Goal: Information Seeking & Learning: Learn about a topic

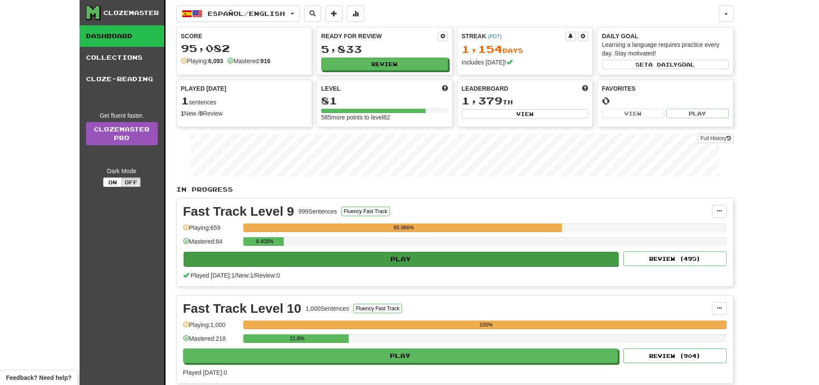
click at [414, 259] on button "Play" at bounding box center [401, 259] width 435 height 15
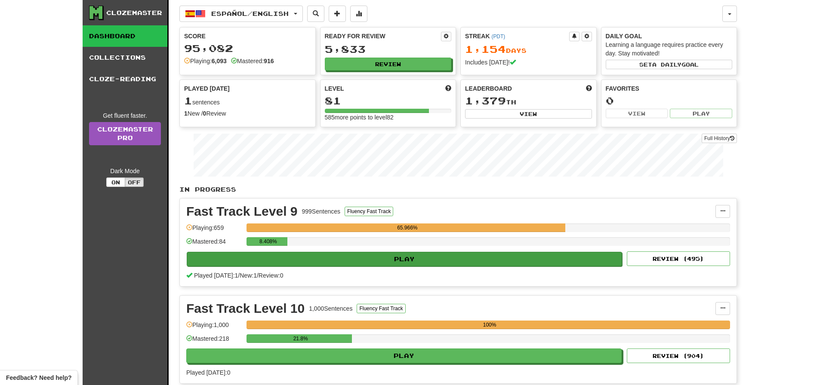
select select "**"
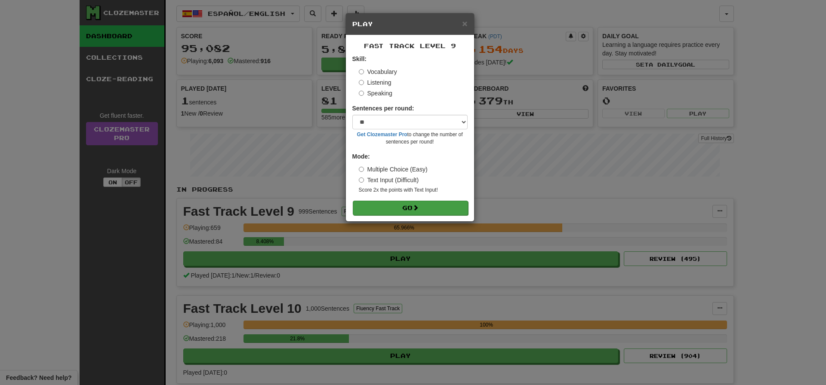
click at [418, 208] on span at bounding box center [415, 208] width 6 height 6
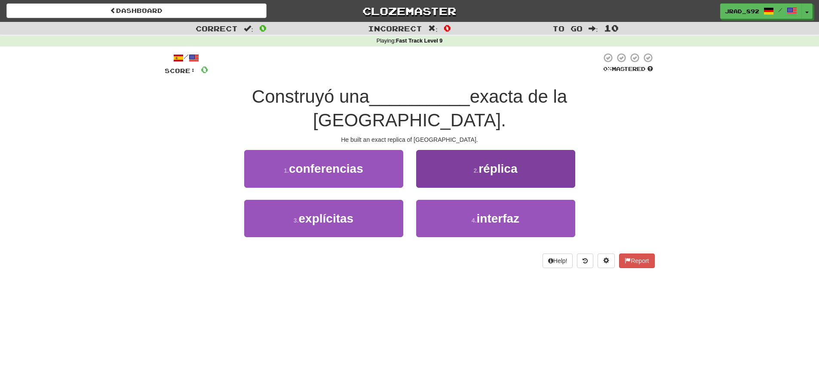
click at [520, 178] on button "2 . réplica" at bounding box center [495, 168] width 159 height 37
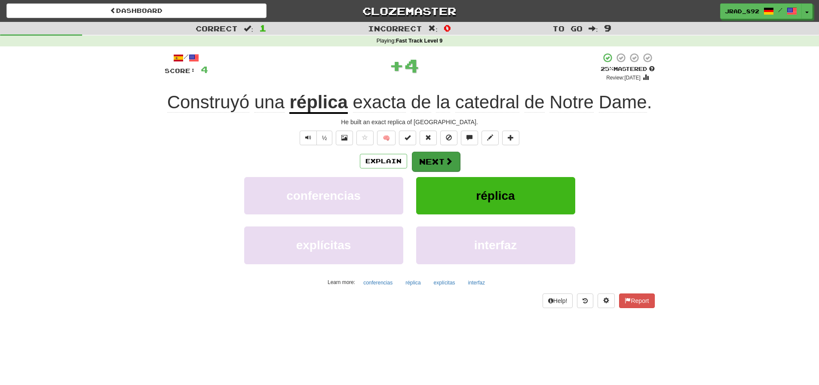
click at [426, 157] on button "Next" at bounding box center [436, 162] width 48 height 20
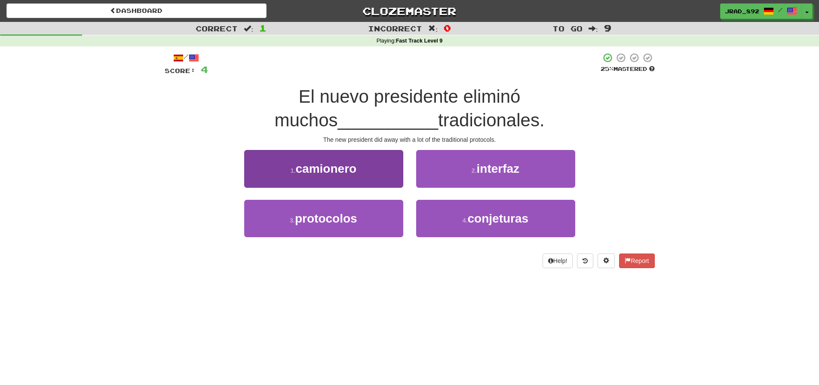
click at [360, 221] on button "3 . protocolos" at bounding box center [323, 218] width 159 height 37
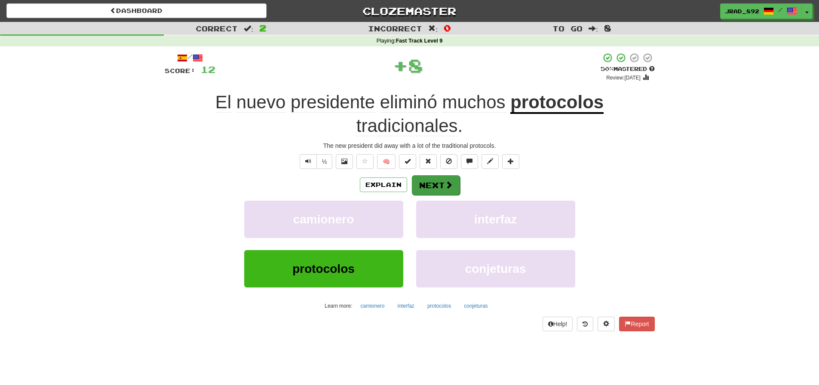
click at [434, 187] on button "Next" at bounding box center [436, 185] width 48 height 20
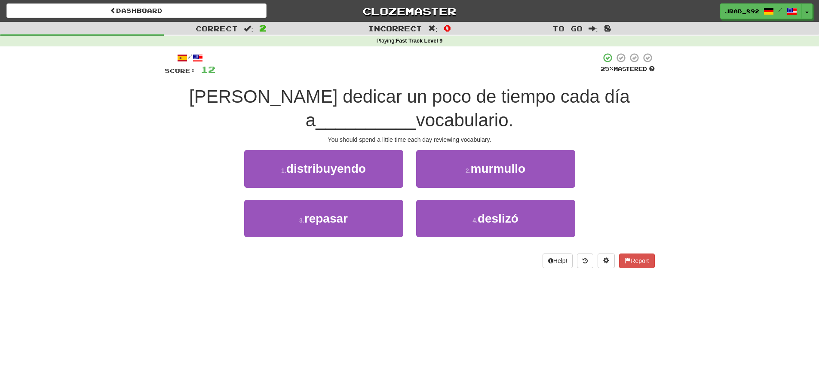
drag, startPoint x: 244, startPoint y: 95, endPoint x: 485, endPoint y: 107, distance: 241.1
click at [485, 107] on div "Deberías dedicar un poco de tiempo cada día a __________ vocabulario." at bounding box center [410, 108] width 490 height 47
click at [483, 106] on div "Deberías dedicar un poco de tiempo cada día a __________ vocabulario." at bounding box center [410, 108] width 490 height 47
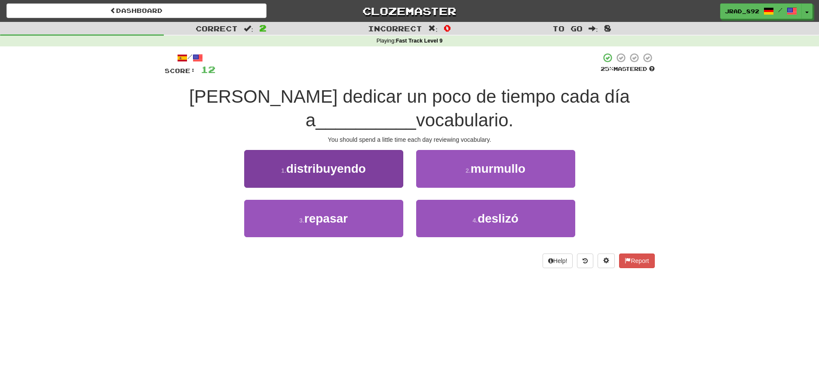
drag, startPoint x: 335, startPoint y: 217, endPoint x: 369, endPoint y: 204, distance: 36.7
click at [335, 216] on span "repasar" at bounding box center [325, 218] width 43 height 13
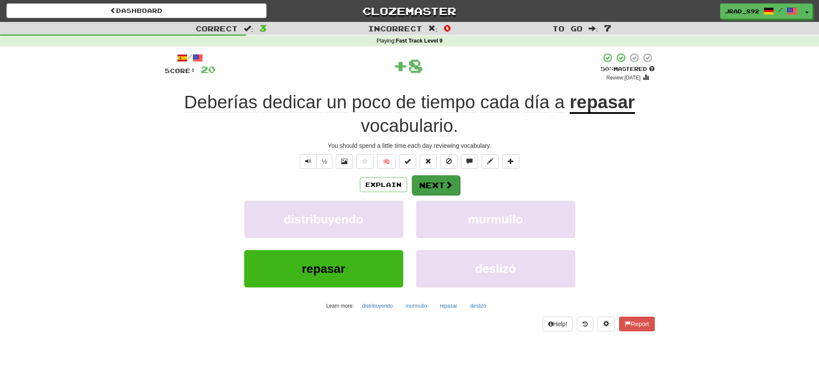
click at [429, 186] on button "Next" at bounding box center [436, 185] width 48 height 20
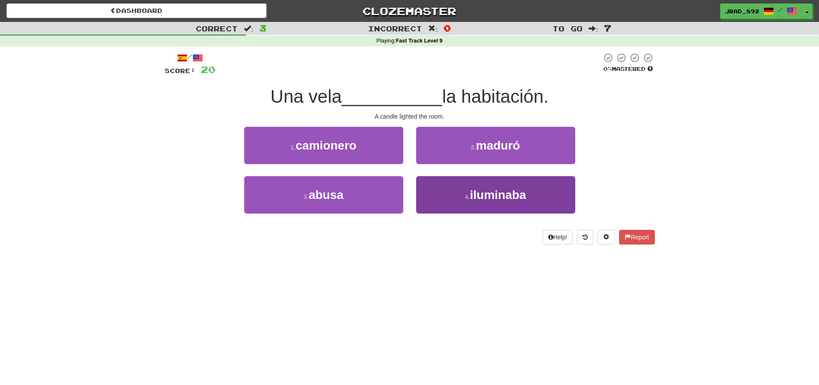
click at [490, 205] on button "4 . iluminaba" at bounding box center [495, 194] width 159 height 37
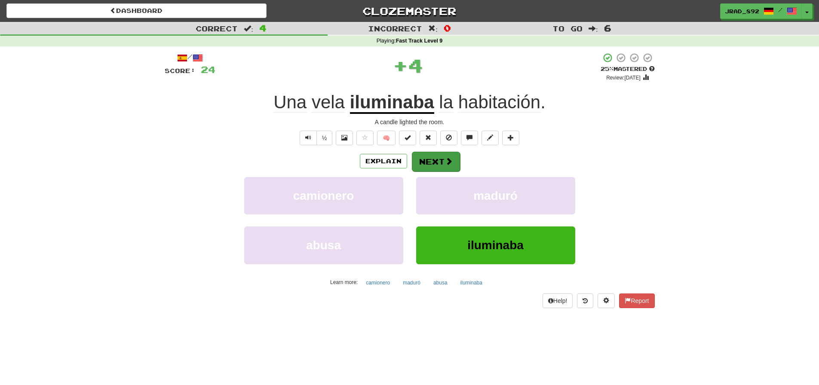
click at [433, 163] on button "Next" at bounding box center [436, 162] width 48 height 20
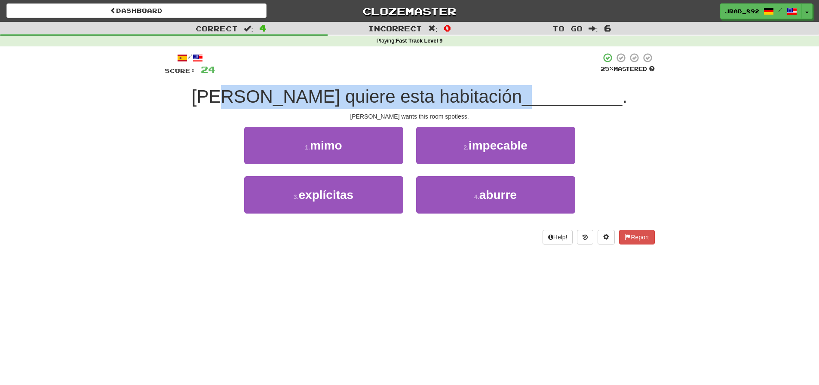
drag, startPoint x: 284, startPoint y: 91, endPoint x: 481, endPoint y: 114, distance: 198.3
click at [479, 104] on div "Tom quiere esta habitación __________ ." at bounding box center [410, 97] width 490 height 24
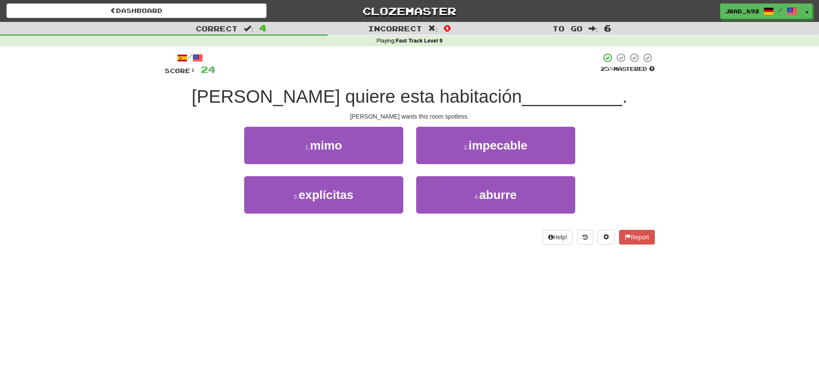
click at [480, 114] on div "Tom wants this room spotless." at bounding box center [410, 116] width 490 height 9
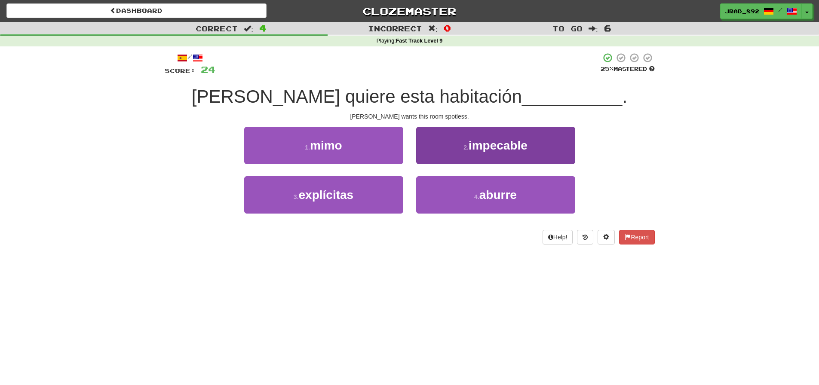
click at [484, 152] on button "2 . impecable" at bounding box center [495, 145] width 159 height 37
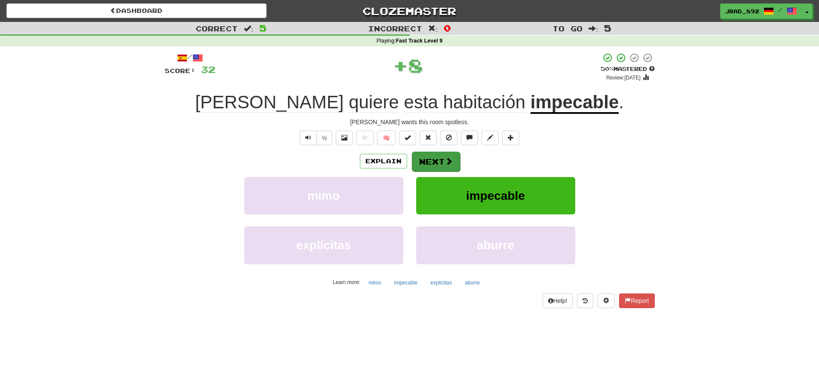
click at [443, 160] on button "Next" at bounding box center [436, 162] width 48 height 20
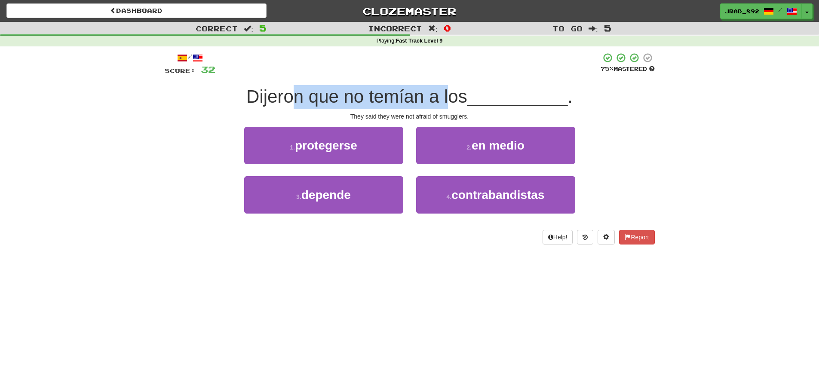
drag, startPoint x: 299, startPoint y: 96, endPoint x: 450, endPoint y: 103, distance: 151.5
click at [450, 103] on span "Dijeron que no temían a los" at bounding box center [356, 96] width 221 height 20
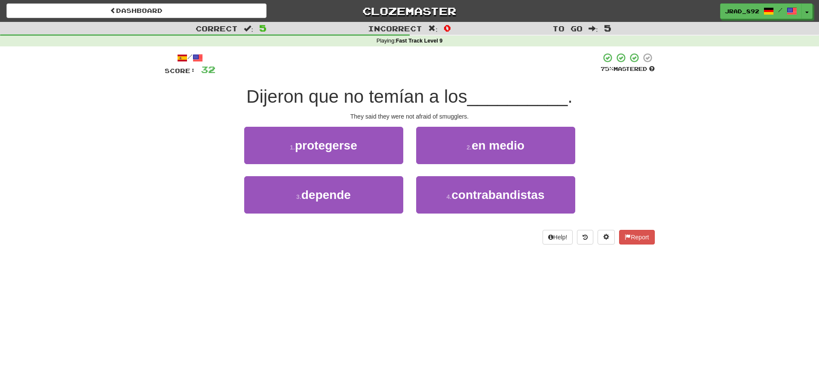
click at [475, 119] on div "They said they were not afraid of smugglers." at bounding box center [410, 116] width 490 height 9
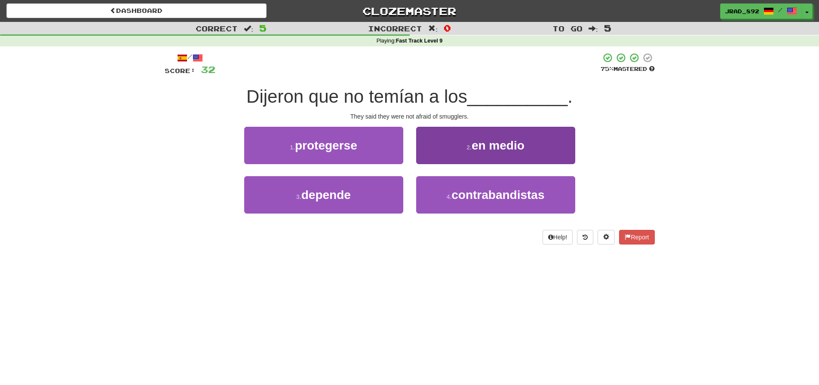
click at [473, 200] on span "contrabandistas" at bounding box center [498, 194] width 93 height 13
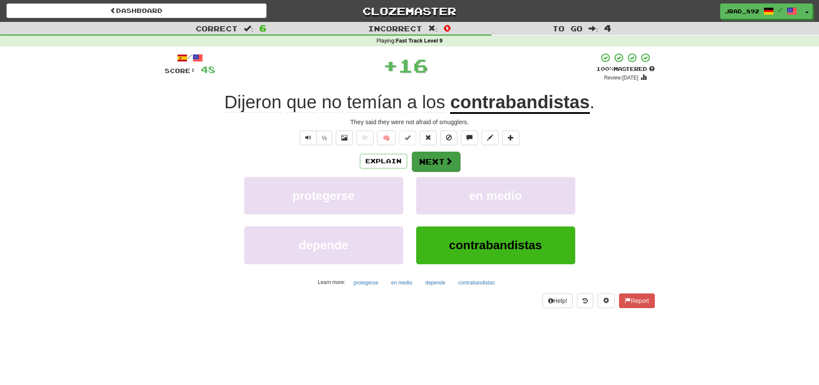
click at [439, 161] on button "Next" at bounding box center [436, 162] width 48 height 20
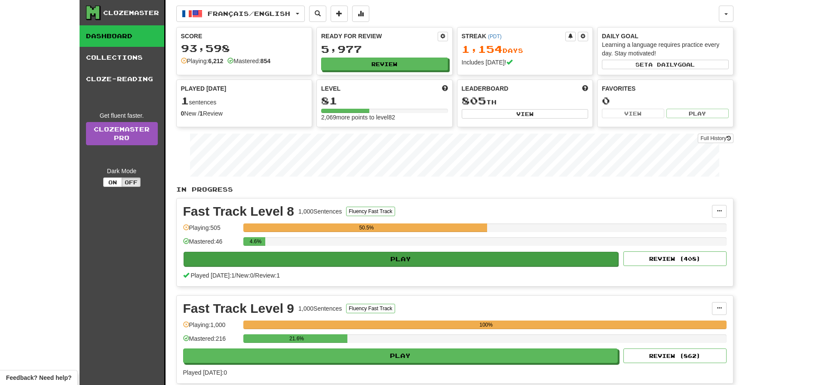
click at [379, 257] on button "Play" at bounding box center [401, 259] width 435 height 15
select select "**"
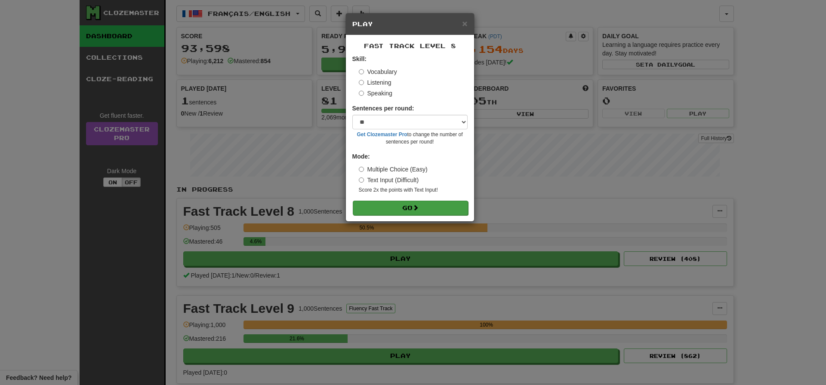
click at [411, 206] on button "Go" at bounding box center [410, 208] width 115 height 15
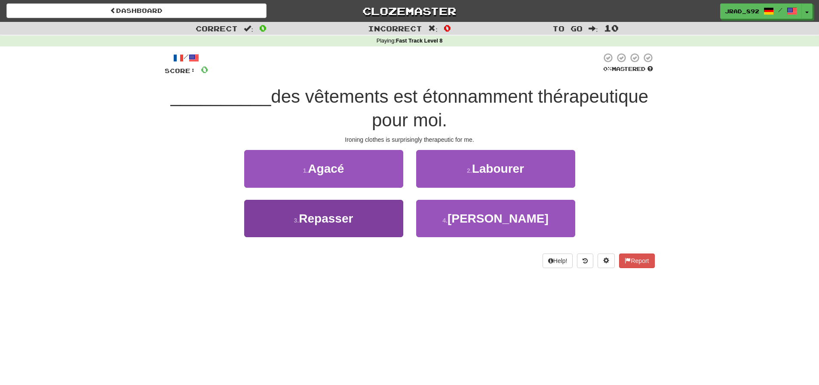
click at [359, 215] on button "3 . Repasser" at bounding box center [323, 218] width 159 height 37
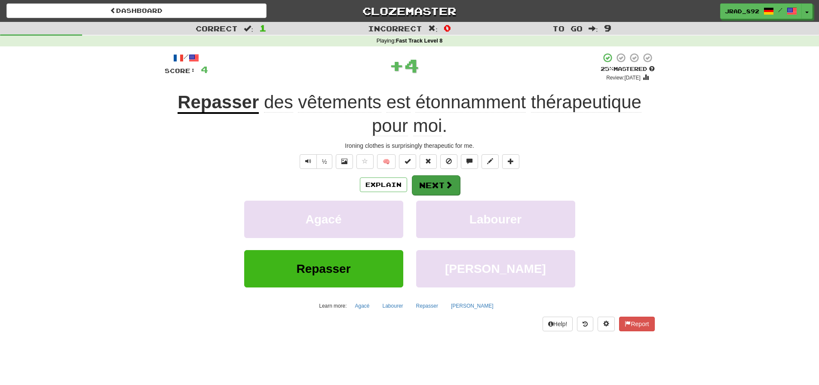
click at [427, 180] on button "Next" at bounding box center [436, 185] width 48 height 20
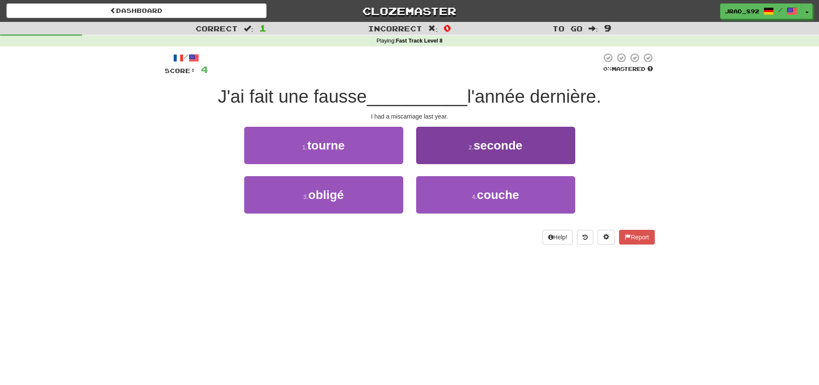
drag, startPoint x: 495, startPoint y: 208, endPoint x: 483, endPoint y: 186, distance: 25.0
click at [495, 208] on button "4 . couche" at bounding box center [495, 194] width 159 height 37
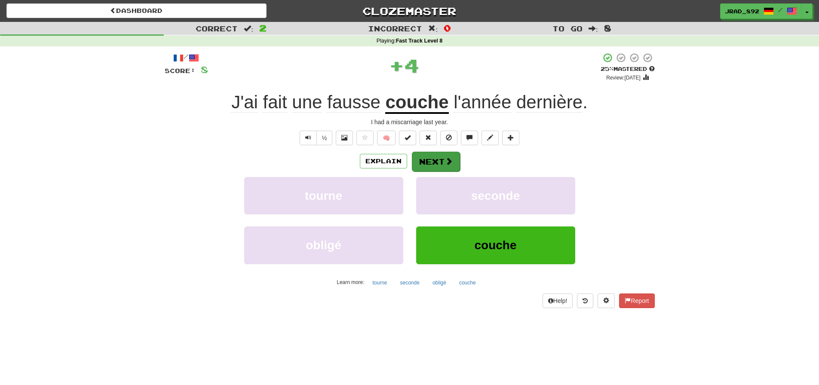
click at [440, 159] on button "Next" at bounding box center [436, 162] width 48 height 20
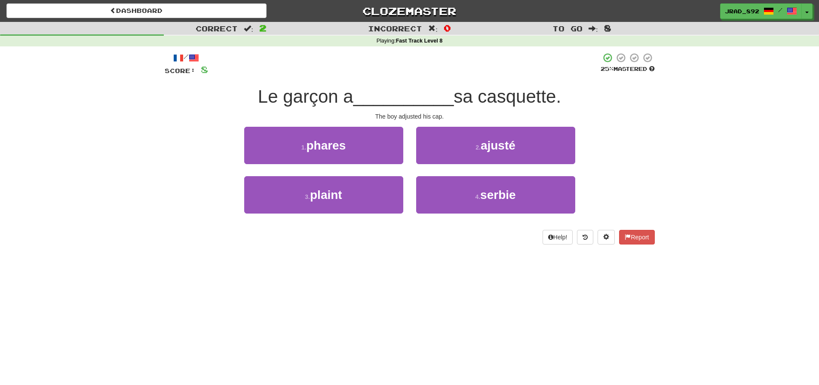
click at [466, 149] on button "2 . ajusté" at bounding box center [495, 145] width 159 height 37
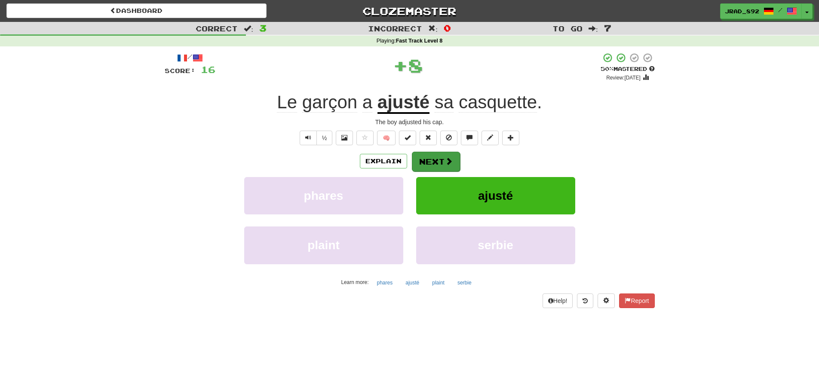
click at [438, 157] on button "Next" at bounding box center [436, 162] width 48 height 20
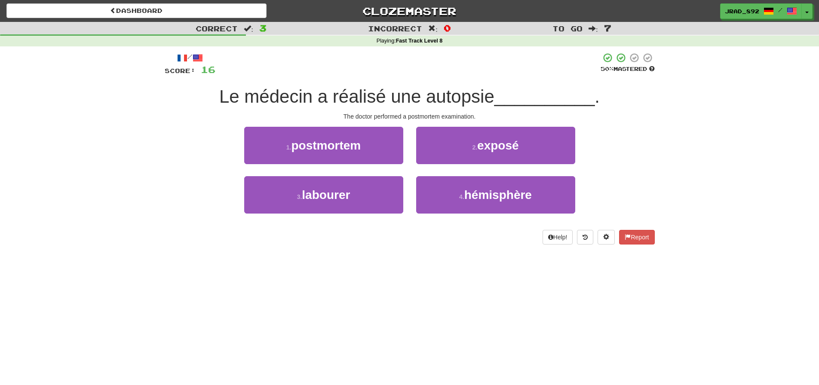
click at [359, 144] on span "postmortem" at bounding box center [326, 145] width 70 height 13
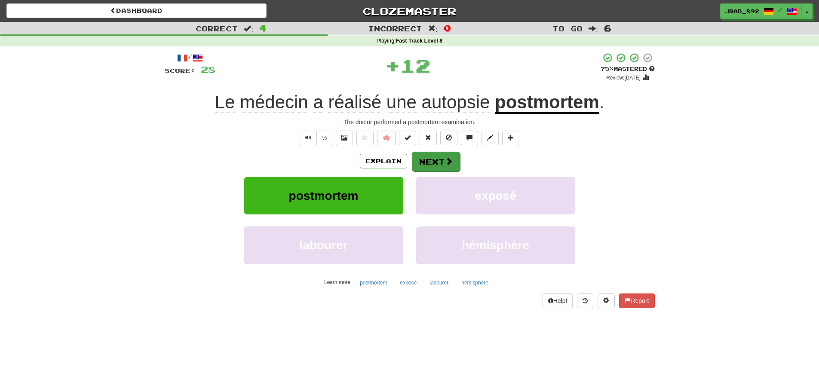
click at [437, 163] on button "Next" at bounding box center [436, 162] width 48 height 20
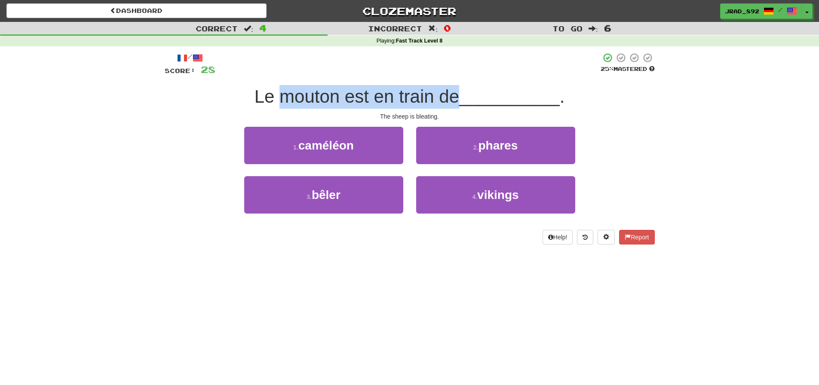
drag, startPoint x: 294, startPoint y: 92, endPoint x: 469, endPoint y: 114, distance: 176.3
click at [458, 105] on span "Le mouton est en train de" at bounding box center [357, 96] width 205 height 20
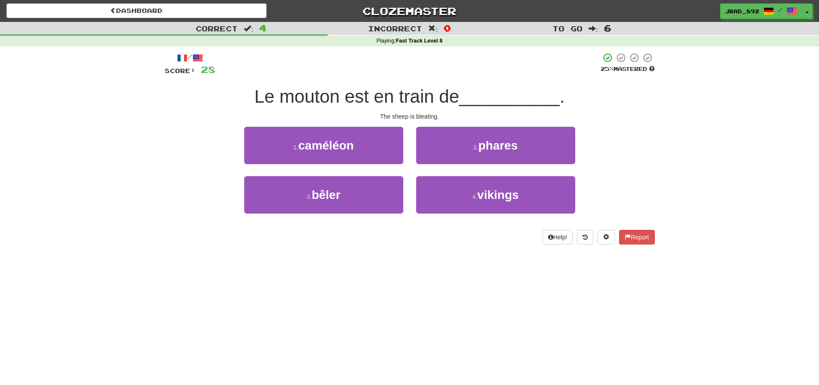
click at [469, 114] on div "The sheep is bleating." at bounding box center [410, 116] width 490 height 9
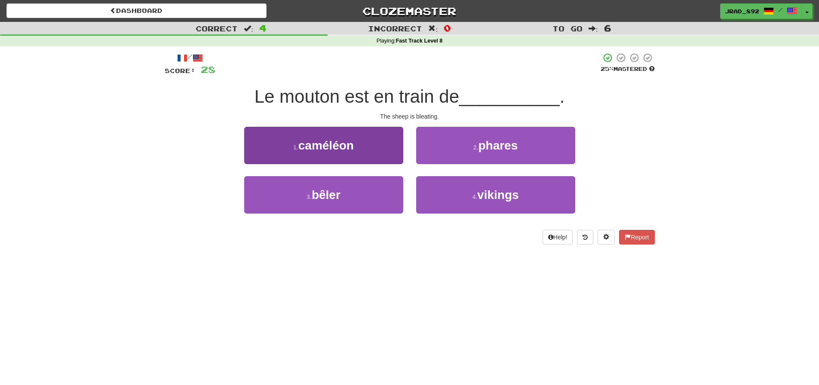
drag, startPoint x: 362, startPoint y: 195, endPoint x: 392, endPoint y: 186, distance: 31.0
click at [362, 194] on button "3 . bêler" at bounding box center [323, 194] width 159 height 37
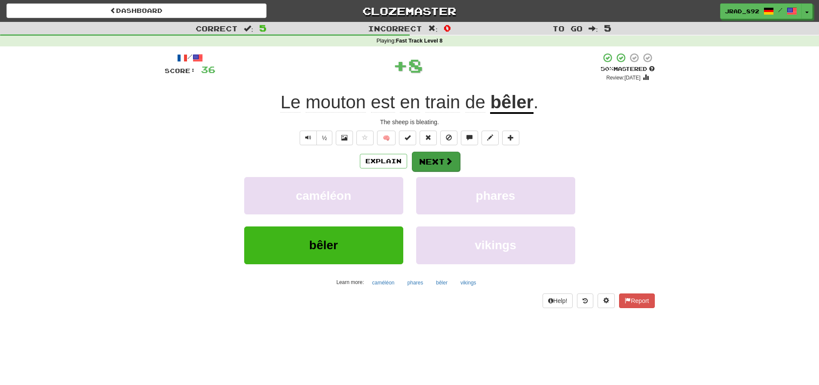
click at [430, 159] on button "Next" at bounding box center [436, 162] width 48 height 20
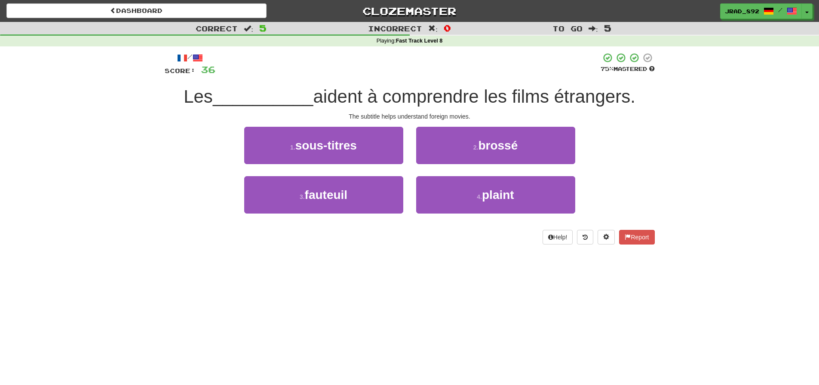
drag, startPoint x: 324, startPoint y: 146, endPoint x: 329, endPoint y: 148, distance: 5.8
click at [324, 146] on span "sous-titres" at bounding box center [325, 145] width 61 height 13
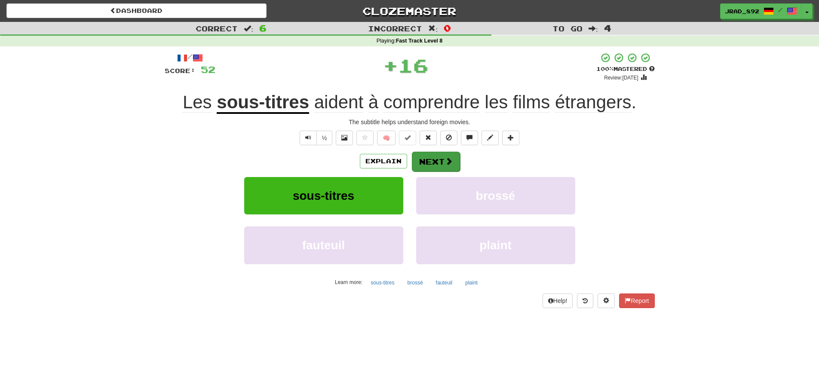
click at [433, 164] on button "Next" at bounding box center [436, 162] width 48 height 20
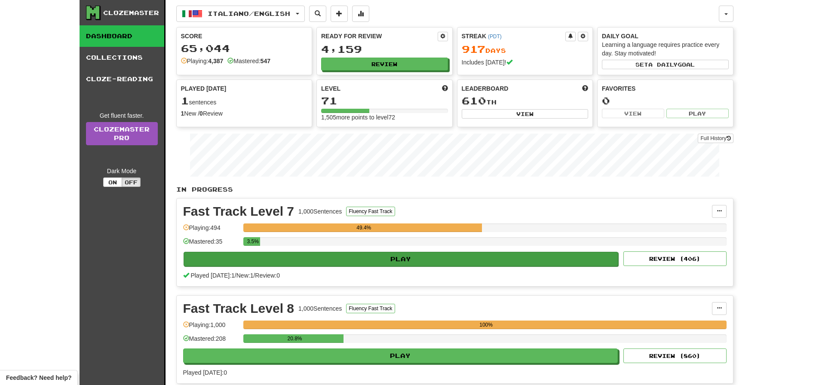
click at [382, 261] on button "Play" at bounding box center [401, 259] width 435 height 15
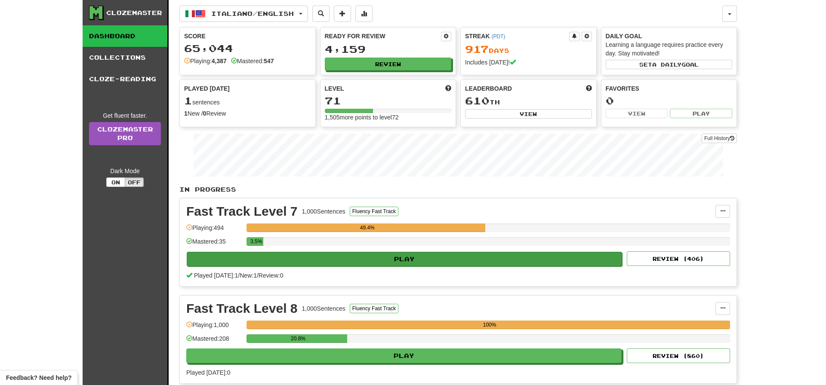
select select "**"
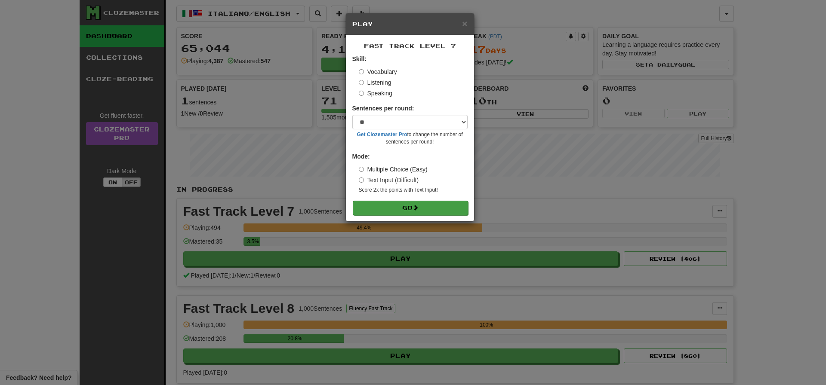
click at [411, 209] on button "Go" at bounding box center [410, 208] width 115 height 15
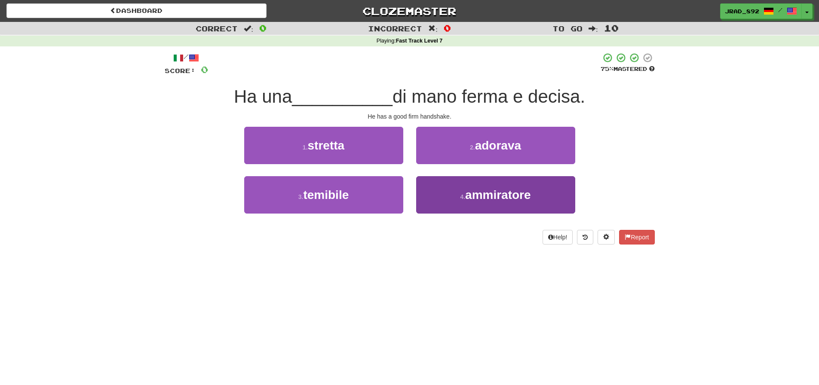
click at [525, 200] on span "ammiratore" at bounding box center [498, 194] width 66 height 13
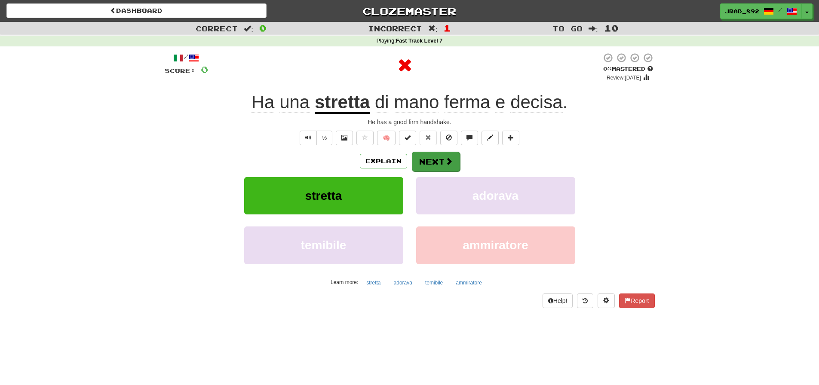
click at [441, 156] on button "Next" at bounding box center [436, 162] width 48 height 20
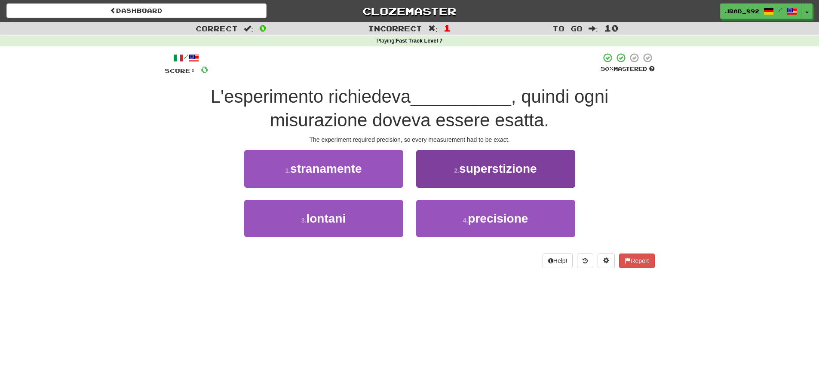
click at [456, 210] on button "4 . precisione" at bounding box center [495, 218] width 159 height 37
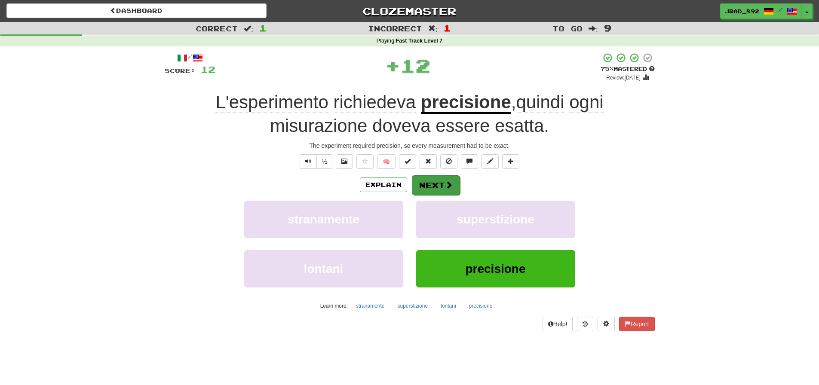
click at [444, 176] on button "Next" at bounding box center [436, 185] width 48 height 20
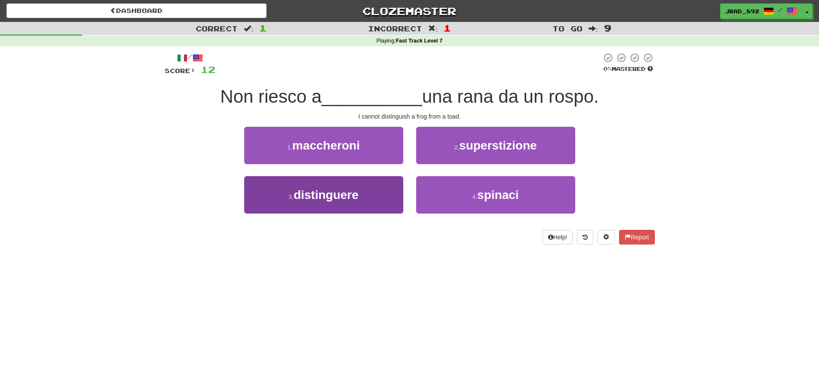
click at [360, 198] on button "3 . distinguere" at bounding box center [323, 194] width 159 height 37
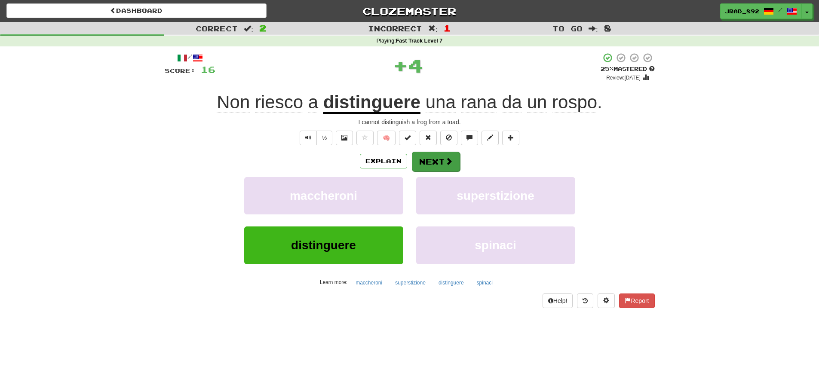
click at [435, 166] on button "Next" at bounding box center [436, 162] width 48 height 20
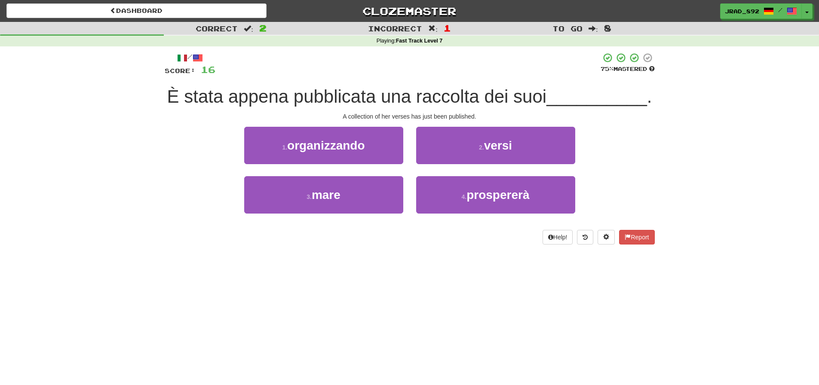
click at [491, 152] on button "2 . versi" at bounding box center [495, 145] width 159 height 37
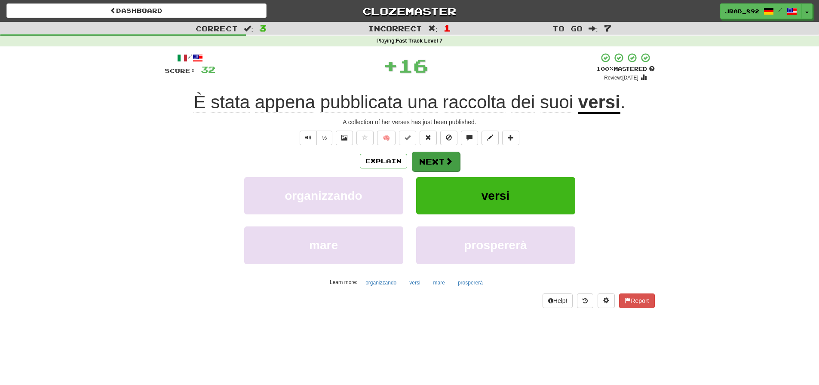
click at [443, 158] on button "Next" at bounding box center [436, 162] width 48 height 20
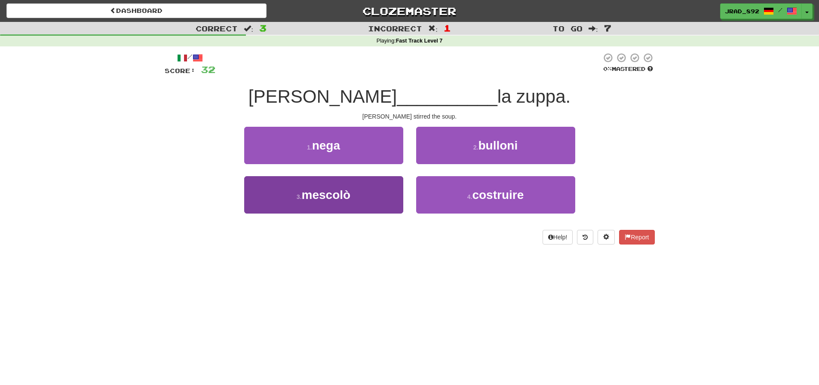
click at [363, 206] on button "3 . mescolò" at bounding box center [323, 194] width 159 height 37
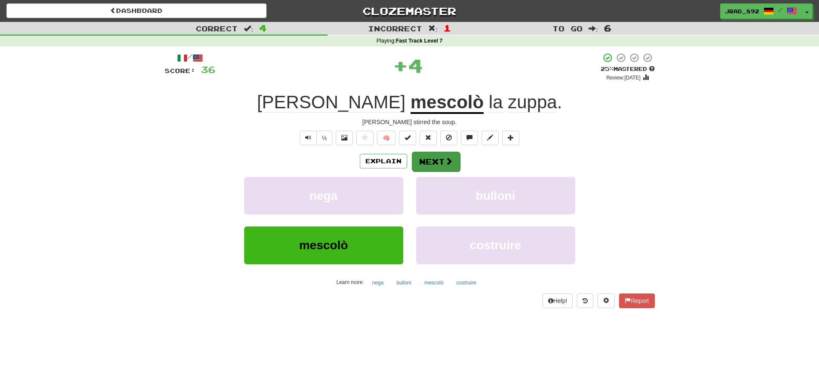
click at [443, 162] on button "Next" at bounding box center [436, 162] width 48 height 20
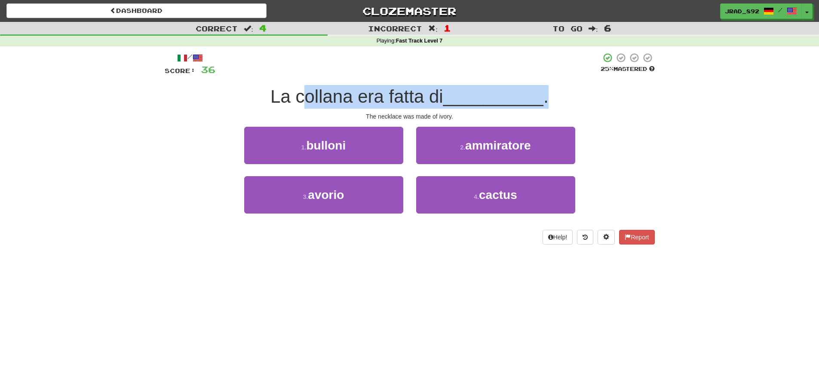
drag, startPoint x: 303, startPoint y: 101, endPoint x: 441, endPoint y: 106, distance: 138.6
click at [441, 106] on div "La collana era fatta di __________ ." at bounding box center [410, 97] width 490 height 24
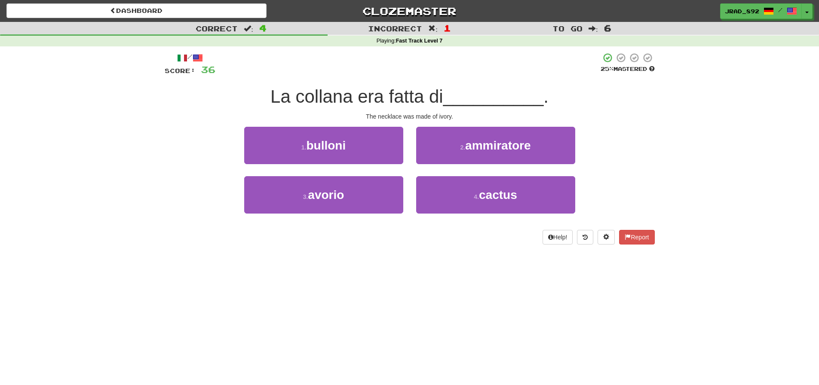
click at [444, 113] on div "The necklace was made of ivory." at bounding box center [410, 116] width 490 height 9
drag, startPoint x: 371, startPoint y: 189, endPoint x: 412, endPoint y: 182, distance: 41.9
click at [371, 189] on button "3 . avorio" at bounding box center [323, 194] width 159 height 37
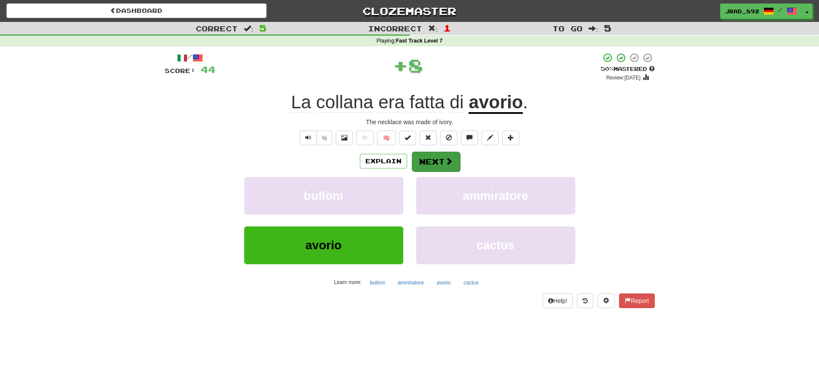
click at [443, 157] on button "Next" at bounding box center [436, 162] width 48 height 20
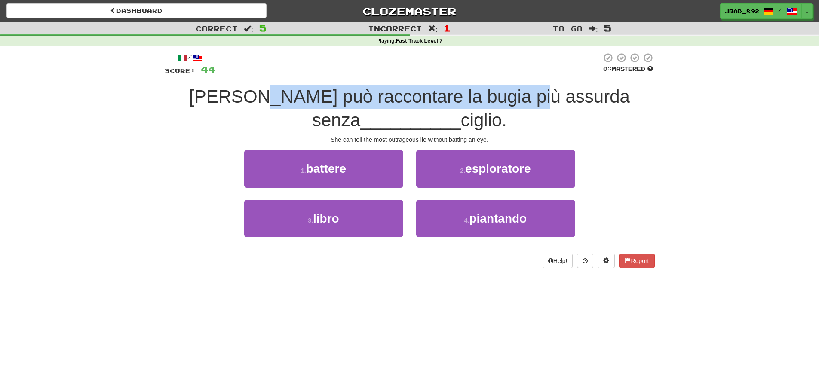
drag, startPoint x: 248, startPoint y: 97, endPoint x: 502, endPoint y: 111, distance: 254.1
click at [502, 101] on span "Lei può raccontare la bugia più assurda senza" at bounding box center [409, 108] width 441 height 44
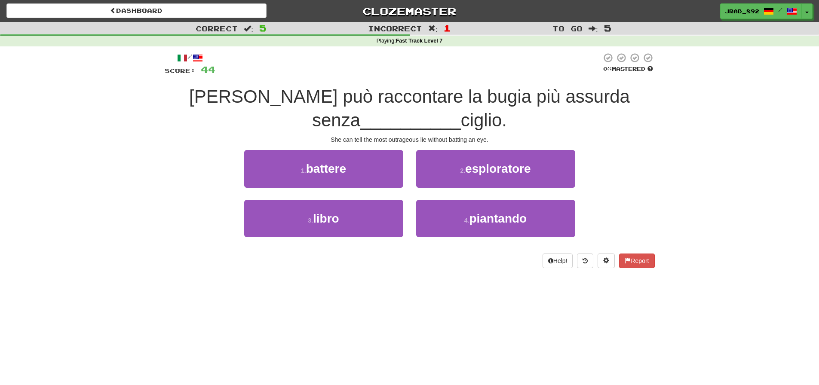
click at [501, 114] on div "Lei può raccontare la bugia più assurda senza __________ ciglio." at bounding box center [410, 108] width 490 height 47
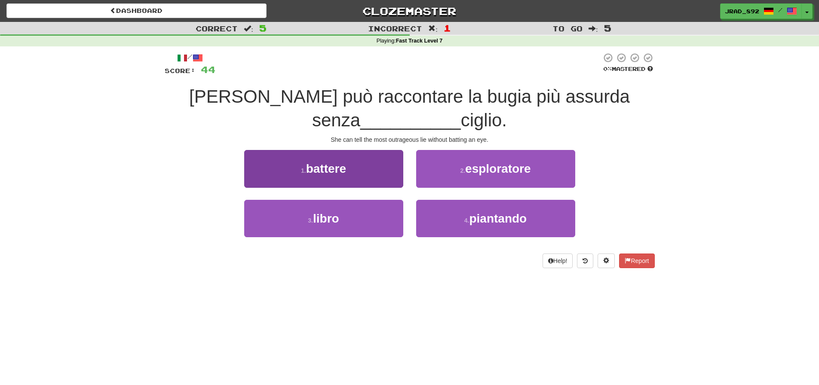
click at [360, 167] on button "1 . battere" at bounding box center [323, 168] width 159 height 37
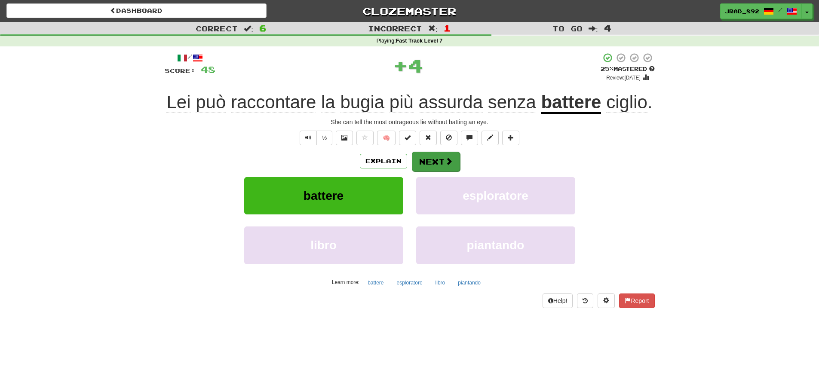
click at [427, 157] on button "Next" at bounding box center [436, 162] width 48 height 20
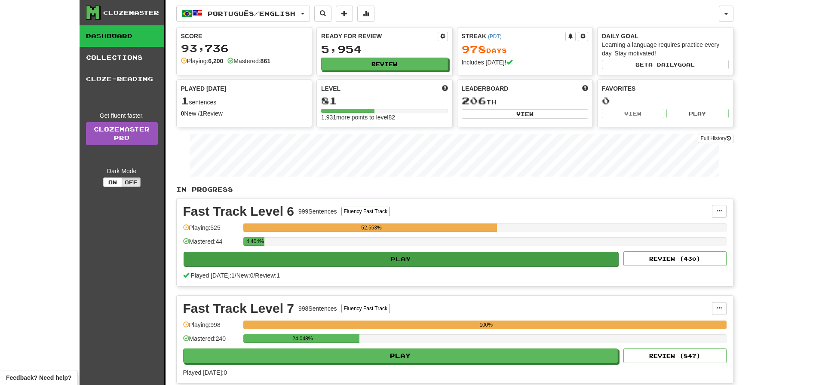
click at [388, 258] on button "Play" at bounding box center [401, 259] width 435 height 15
select select "**"
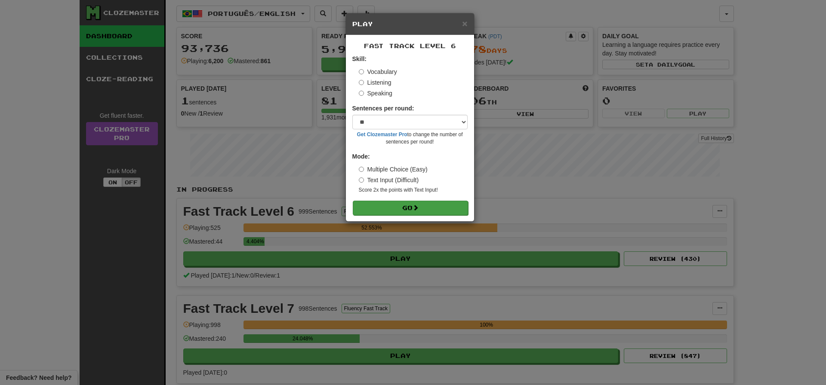
drag, startPoint x: 414, startPoint y: 212, endPoint x: 426, endPoint y: 207, distance: 13.3
click at [414, 212] on button "Go" at bounding box center [410, 208] width 115 height 15
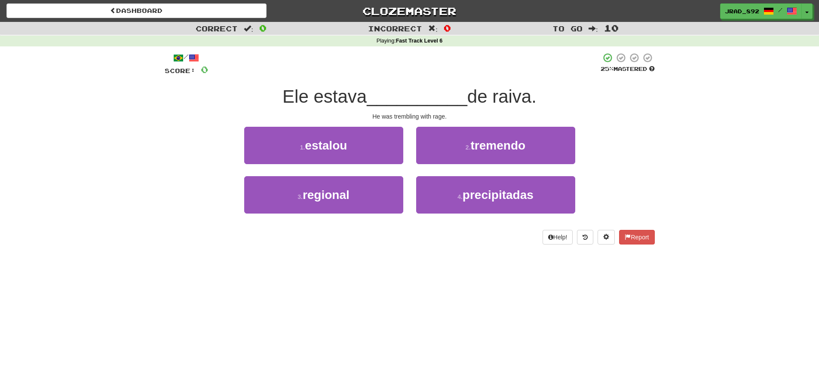
drag, startPoint x: 497, startPoint y: 151, endPoint x: 490, endPoint y: 149, distance: 7.2
click at [497, 151] on button "2 . tremendo" at bounding box center [495, 145] width 159 height 37
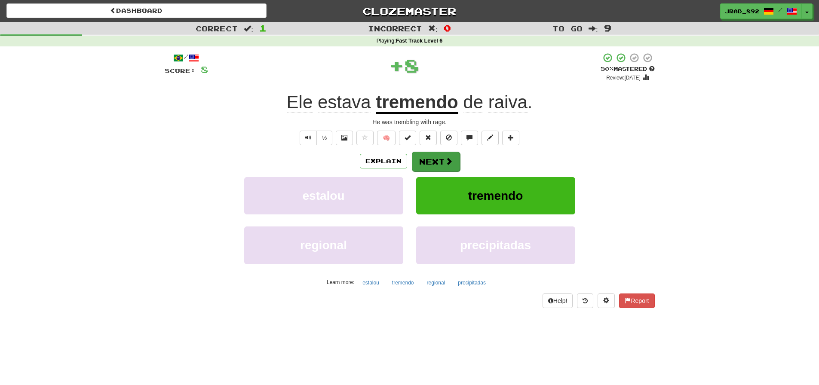
click at [442, 160] on button "Next" at bounding box center [436, 162] width 48 height 20
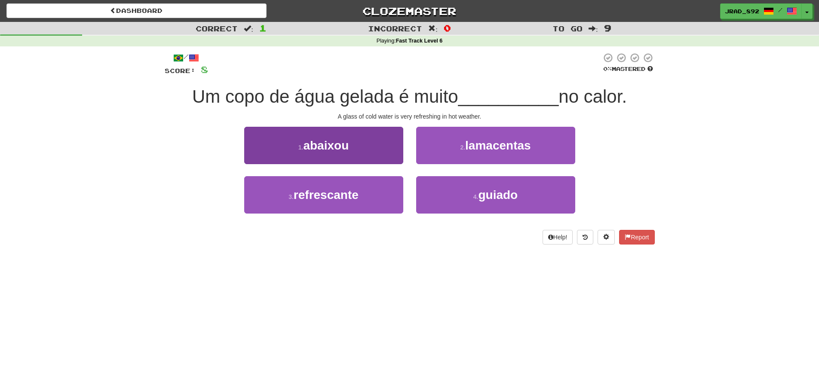
click at [371, 187] on button "3 . refrescante" at bounding box center [323, 194] width 159 height 37
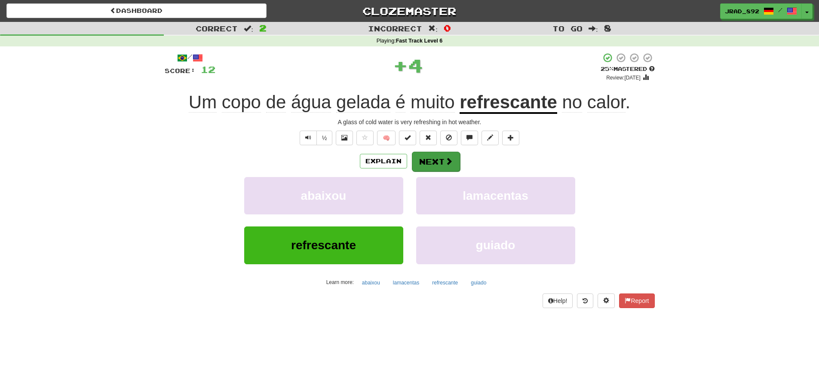
click at [437, 163] on button "Next" at bounding box center [436, 162] width 48 height 20
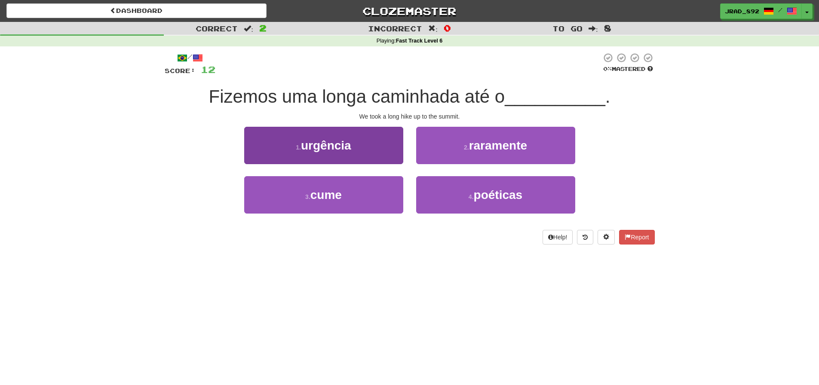
drag, startPoint x: 376, startPoint y: 198, endPoint x: 400, endPoint y: 187, distance: 25.6
click at [376, 197] on button "3 . cume" at bounding box center [323, 194] width 159 height 37
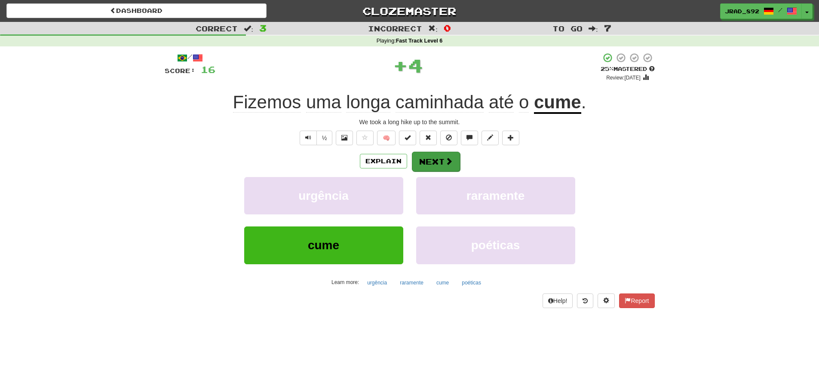
click at [451, 157] on button "Next" at bounding box center [436, 162] width 48 height 20
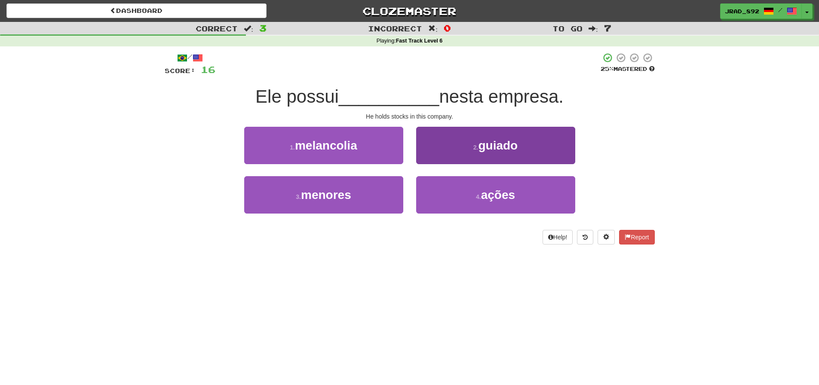
drag, startPoint x: 494, startPoint y: 205, endPoint x: 489, endPoint y: 203, distance: 5.0
click at [494, 205] on button "4 . ações" at bounding box center [495, 194] width 159 height 37
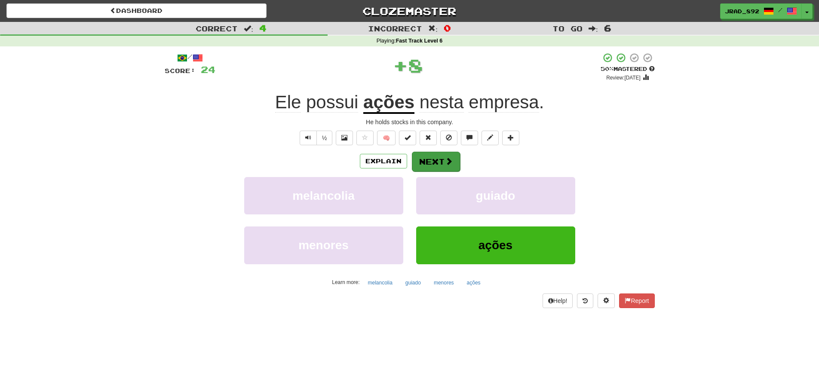
click at [433, 159] on button "Next" at bounding box center [436, 162] width 48 height 20
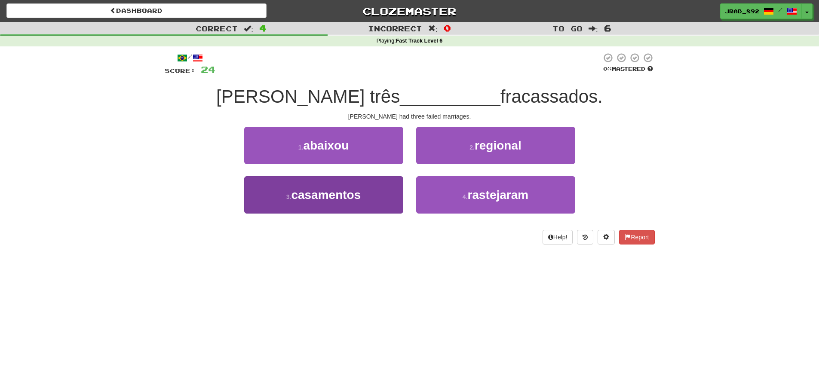
click at [358, 193] on span "casamentos" at bounding box center [326, 194] width 70 height 13
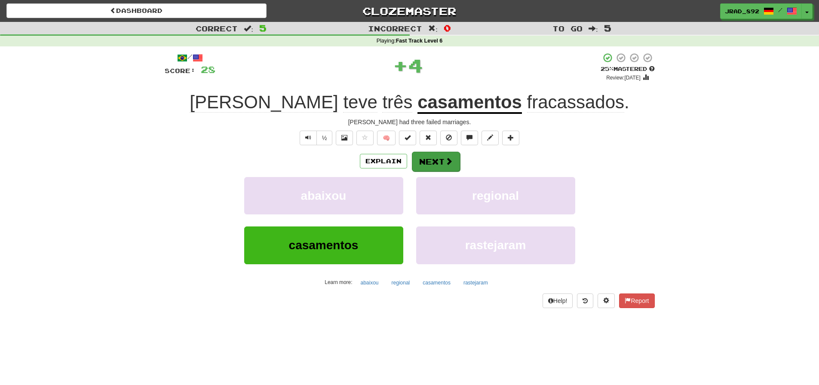
click at [430, 163] on button "Next" at bounding box center [436, 162] width 48 height 20
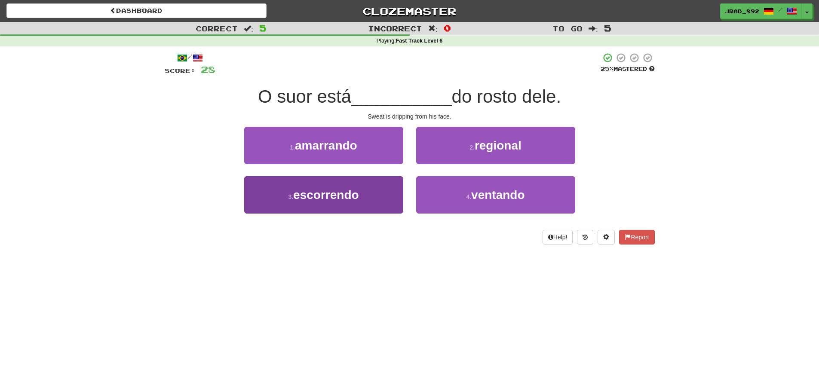
click at [353, 192] on span "escorrendo" at bounding box center [326, 194] width 66 height 13
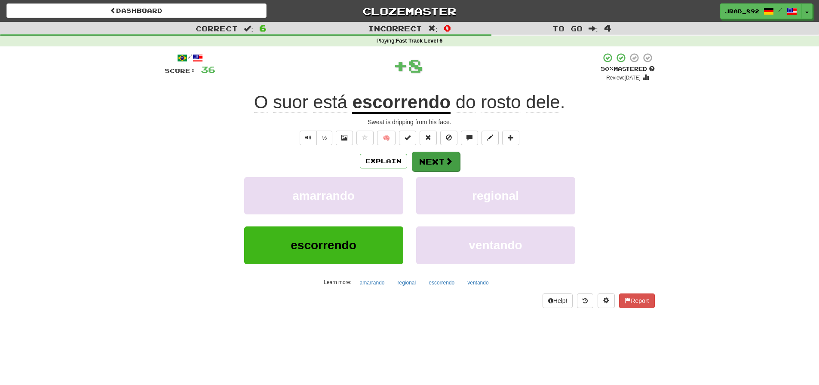
click at [423, 165] on button "Next" at bounding box center [436, 162] width 48 height 20
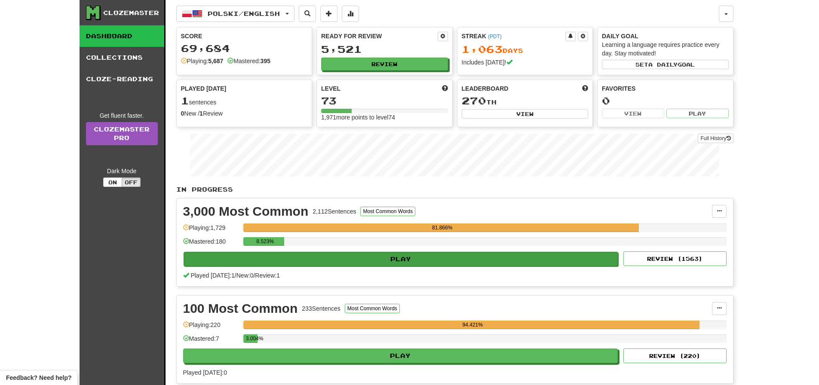
click at [391, 258] on button "Play" at bounding box center [401, 259] width 435 height 15
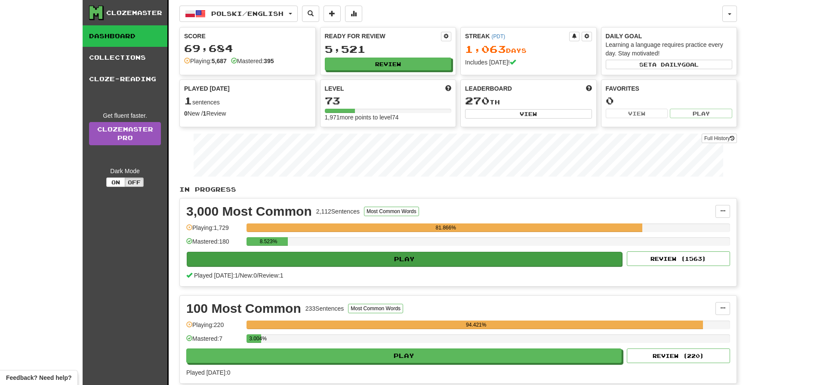
select select "**"
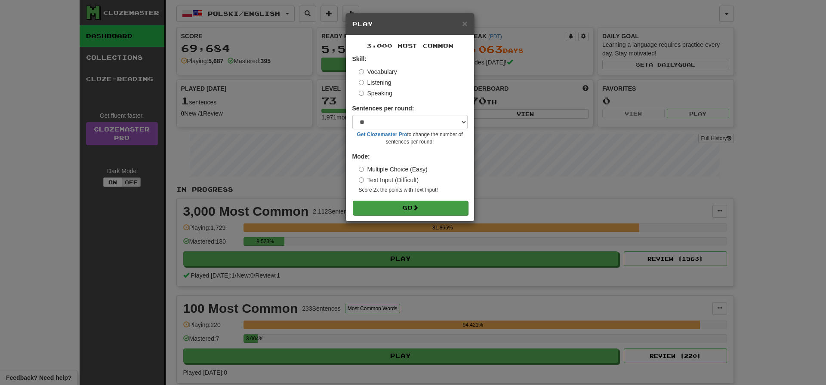
click at [415, 205] on span at bounding box center [415, 208] width 6 height 6
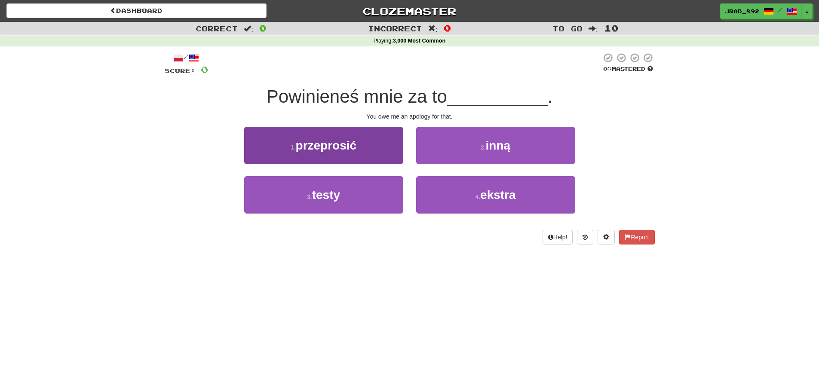
click at [366, 140] on button "1 . przeprosić" at bounding box center [323, 145] width 159 height 37
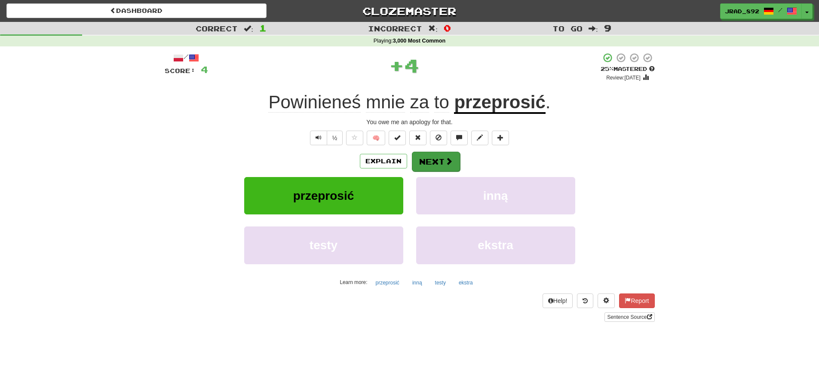
click at [440, 160] on button "Next" at bounding box center [436, 162] width 48 height 20
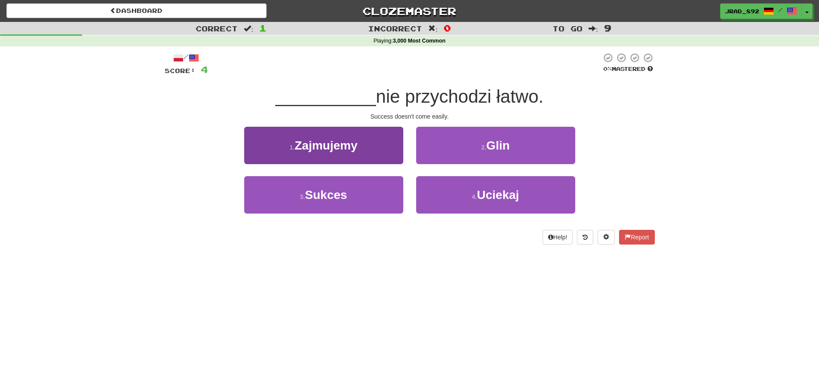
click at [369, 197] on button "3 . Sukces" at bounding box center [323, 194] width 159 height 37
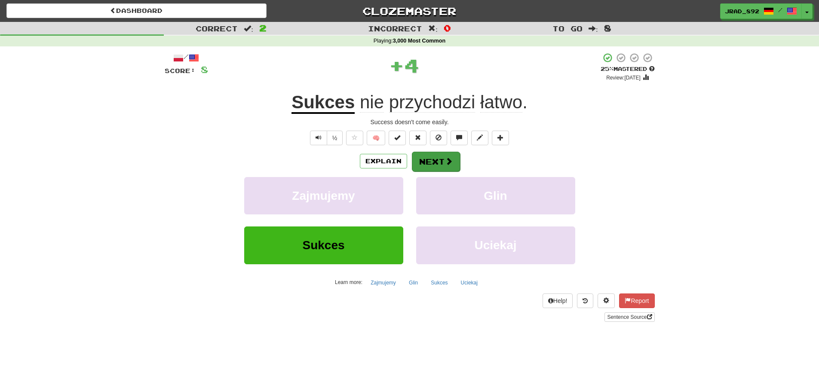
click at [430, 167] on button "Next" at bounding box center [436, 162] width 48 height 20
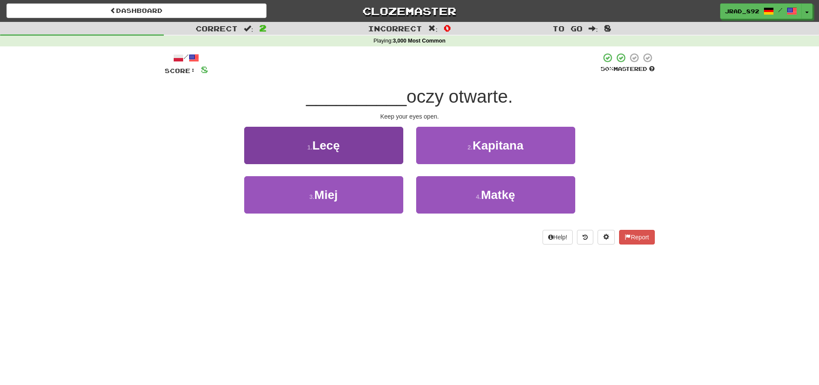
click at [347, 153] on button "1 . Lecę" at bounding box center [323, 145] width 159 height 37
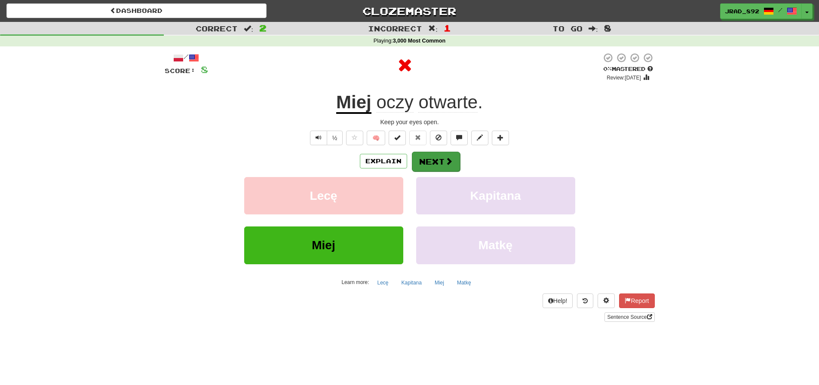
click at [433, 160] on button "Next" at bounding box center [436, 162] width 48 height 20
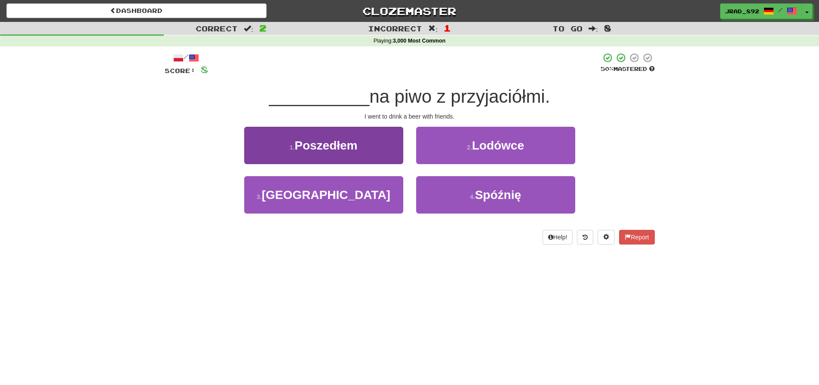
click at [367, 150] on button "1 . Poszedłem" at bounding box center [323, 145] width 159 height 37
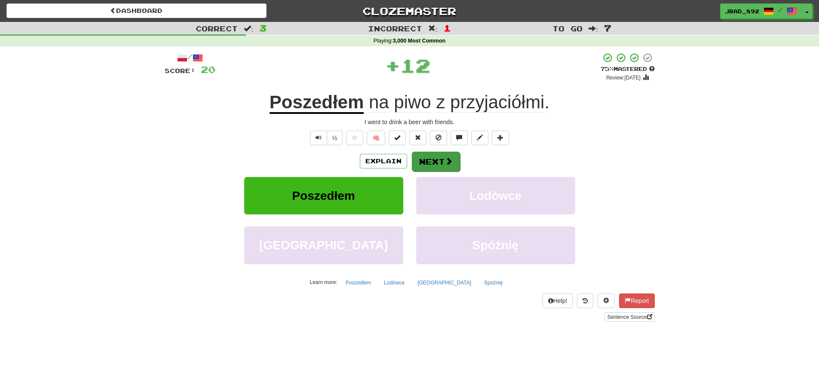
click at [434, 161] on button "Next" at bounding box center [436, 162] width 48 height 20
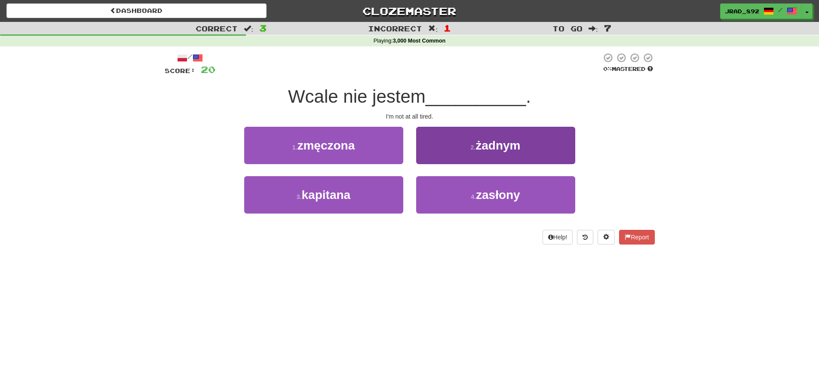
click at [480, 191] on span "zasłony" at bounding box center [498, 194] width 44 height 13
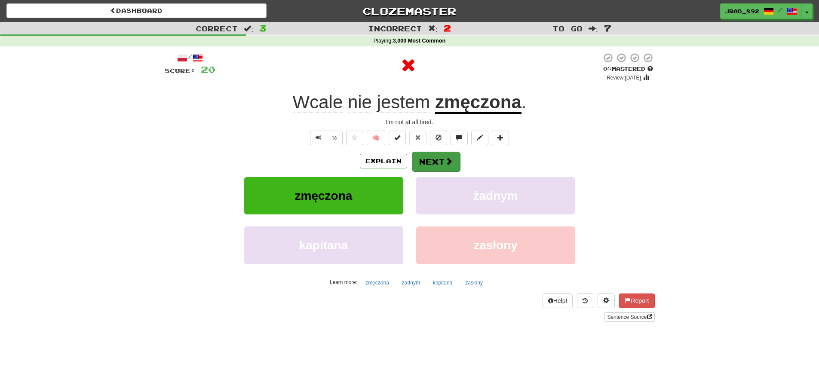
click at [439, 160] on button "Next" at bounding box center [436, 162] width 48 height 20
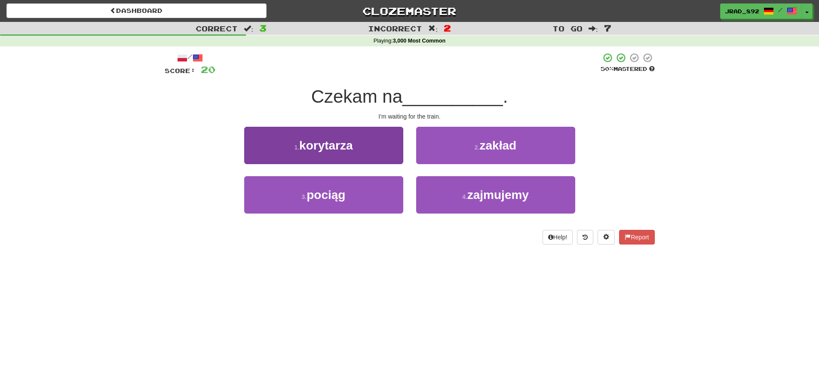
drag, startPoint x: 380, startPoint y: 190, endPoint x: 384, endPoint y: 187, distance: 5.2
click at [380, 190] on button "3 . pociąg" at bounding box center [323, 194] width 159 height 37
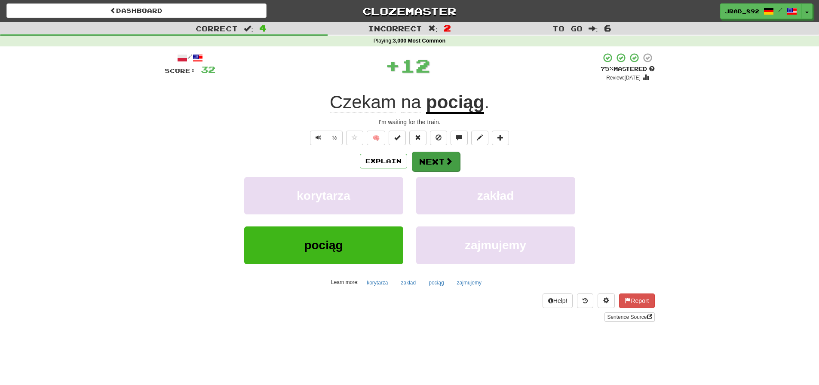
click at [433, 160] on button "Next" at bounding box center [436, 162] width 48 height 20
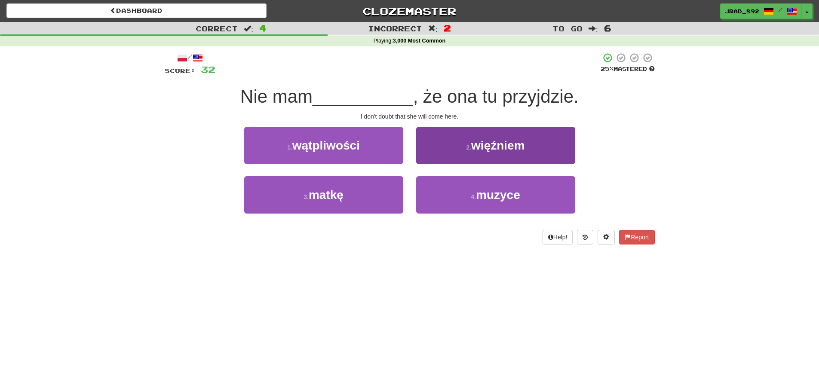
click at [466, 157] on button "2 . więźniem" at bounding box center [495, 145] width 159 height 37
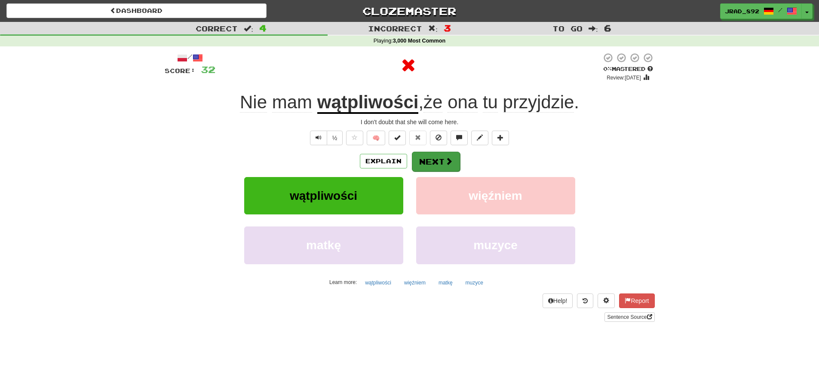
click at [439, 160] on button "Next" at bounding box center [436, 162] width 48 height 20
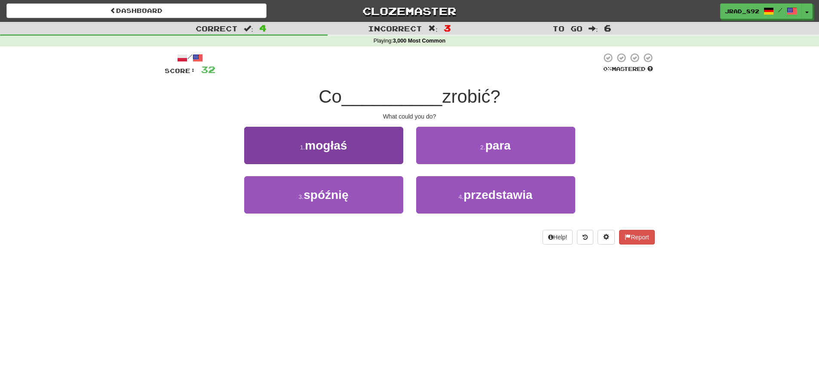
click at [359, 151] on button "1 . mogłaś" at bounding box center [323, 145] width 159 height 37
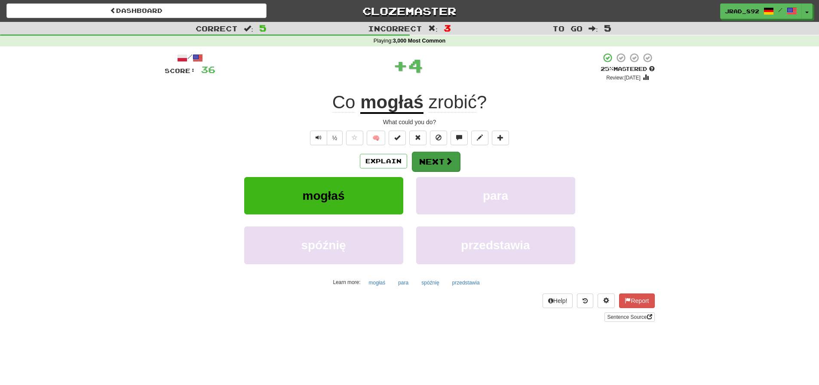
click at [438, 168] on button "Next" at bounding box center [436, 162] width 48 height 20
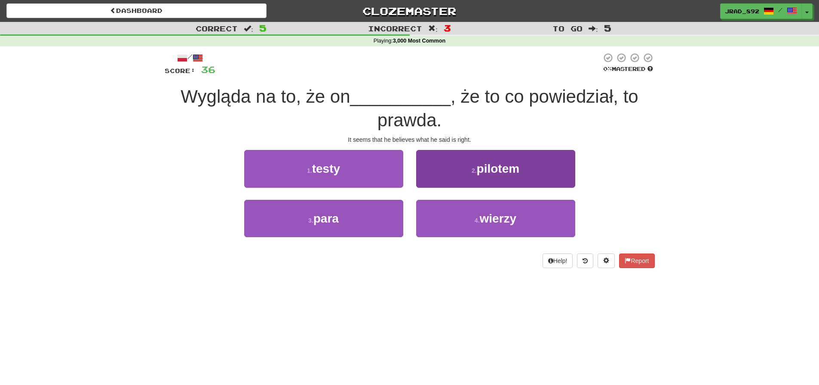
click at [482, 212] on span "wierzy" at bounding box center [498, 218] width 37 height 13
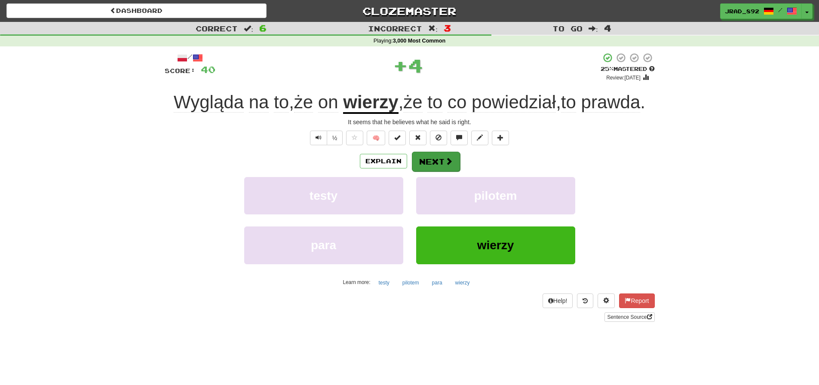
click at [440, 172] on button "Next" at bounding box center [436, 162] width 48 height 20
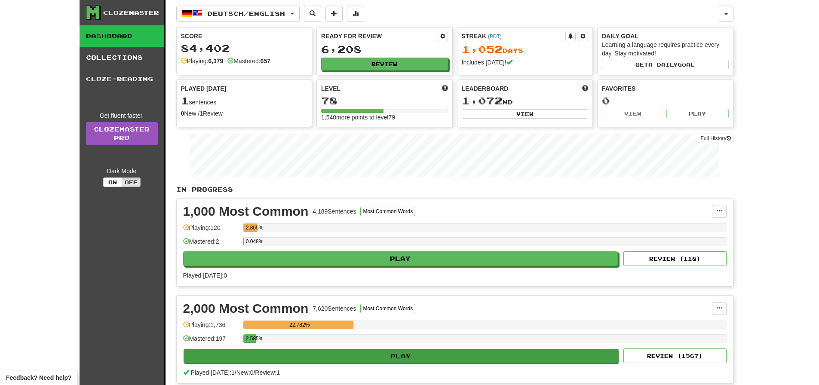
click at [424, 355] on button "Play" at bounding box center [401, 356] width 435 height 15
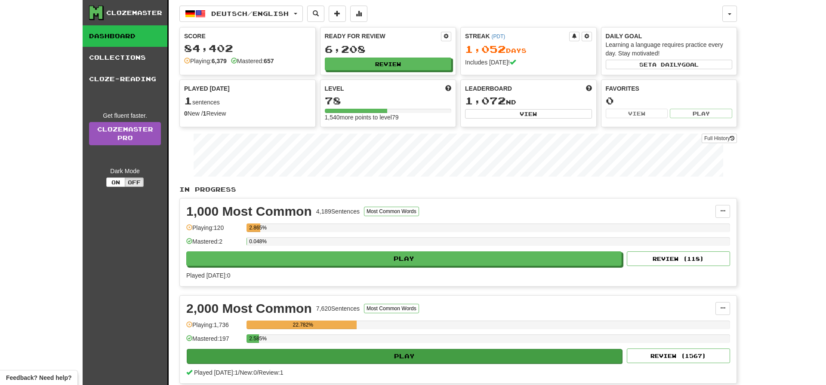
select select "**"
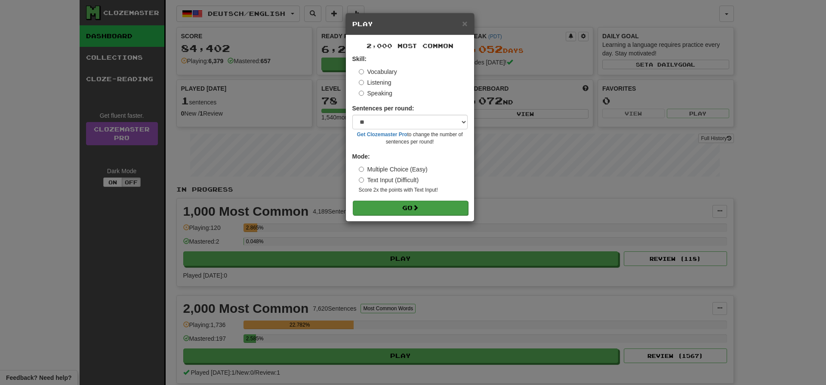
click at [418, 206] on span at bounding box center [415, 208] width 6 height 6
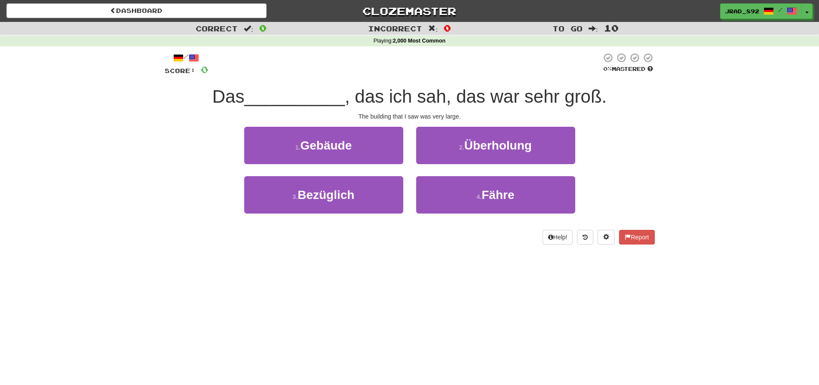
drag, startPoint x: 360, startPoint y: 134, endPoint x: 388, endPoint y: 148, distance: 31.3
click at [360, 134] on button "1 . Gebäude" at bounding box center [323, 145] width 159 height 37
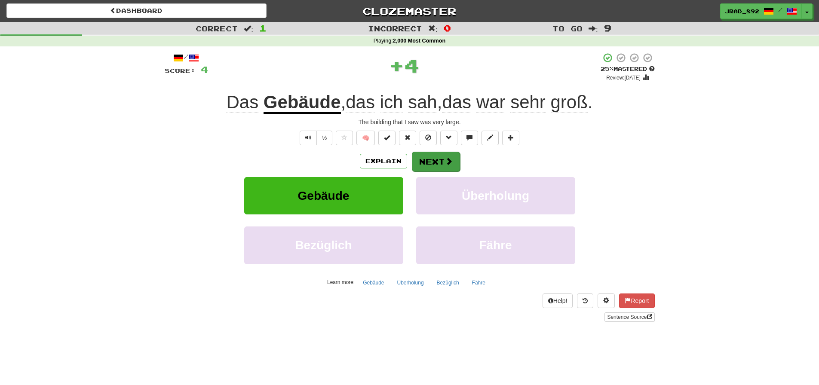
click at [441, 163] on button "Next" at bounding box center [436, 162] width 48 height 20
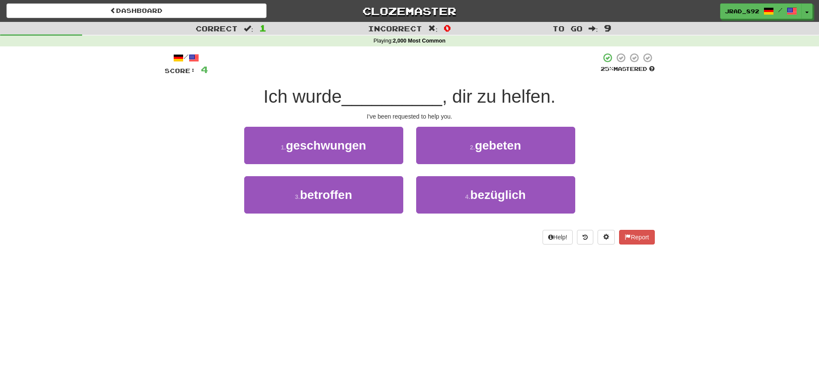
drag, startPoint x: 325, startPoint y: 141, endPoint x: 347, endPoint y: 150, distance: 23.3
click at [325, 141] on span "geschwungen" at bounding box center [326, 145] width 80 height 13
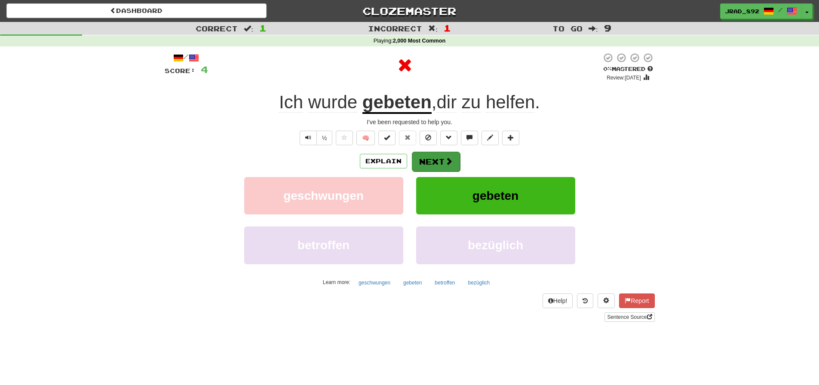
click at [445, 166] on button "Next" at bounding box center [436, 162] width 48 height 20
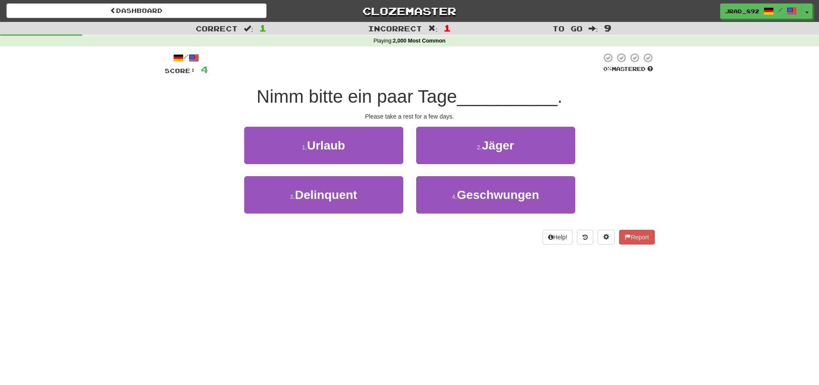
drag, startPoint x: 360, startPoint y: 148, endPoint x: 371, endPoint y: 149, distance: 10.9
click at [360, 148] on button "1 . Urlaub" at bounding box center [323, 145] width 159 height 37
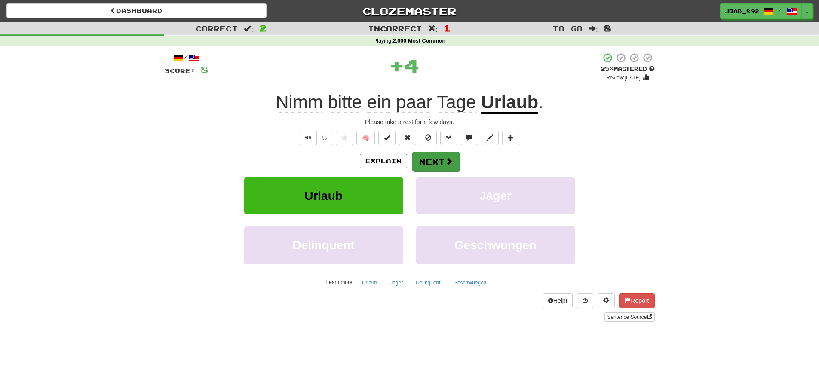
click at [434, 160] on button "Next" at bounding box center [436, 162] width 48 height 20
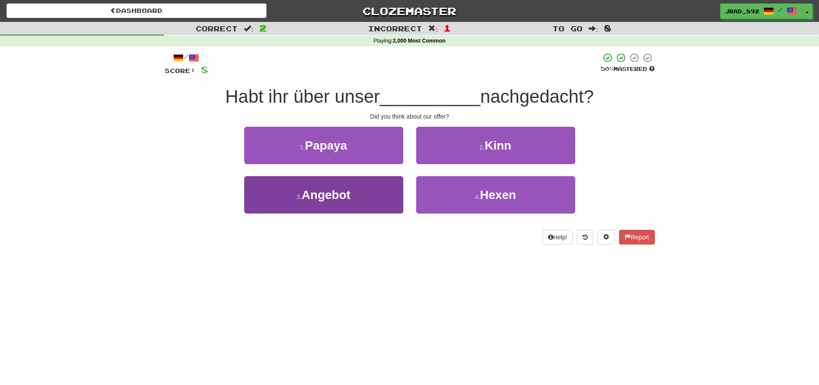
click at [363, 184] on button "3 . Angebot" at bounding box center [323, 194] width 159 height 37
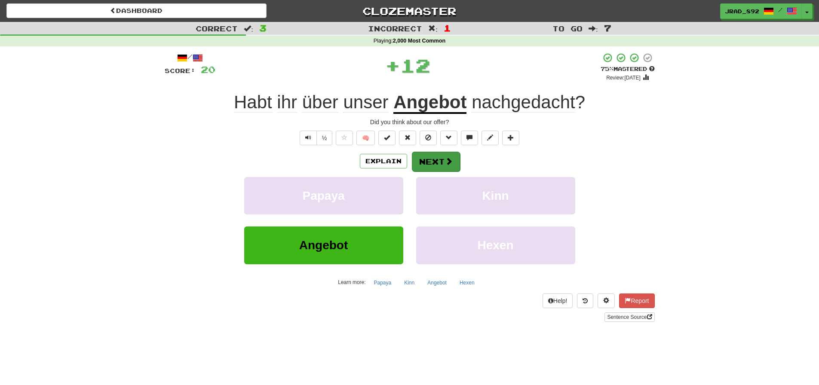
click at [434, 161] on button "Next" at bounding box center [436, 162] width 48 height 20
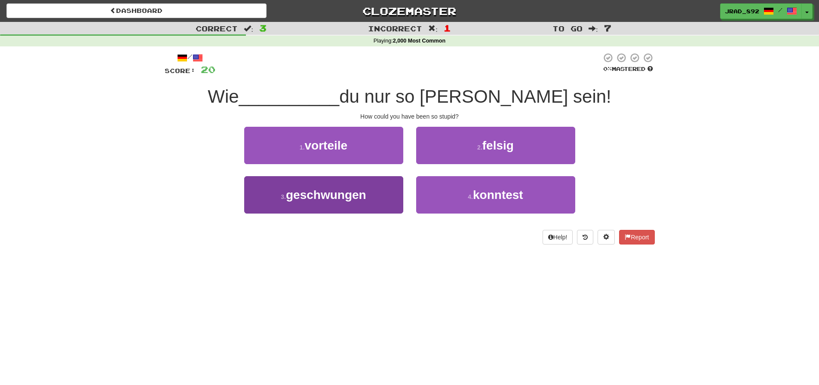
click at [367, 201] on button "3 . geschwungen" at bounding box center [323, 194] width 159 height 37
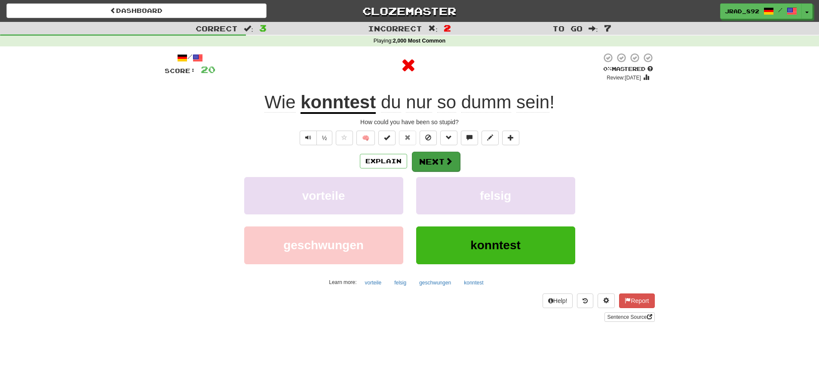
click at [432, 155] on button "Next" at bounding box center [436, 162] width 48 height 20
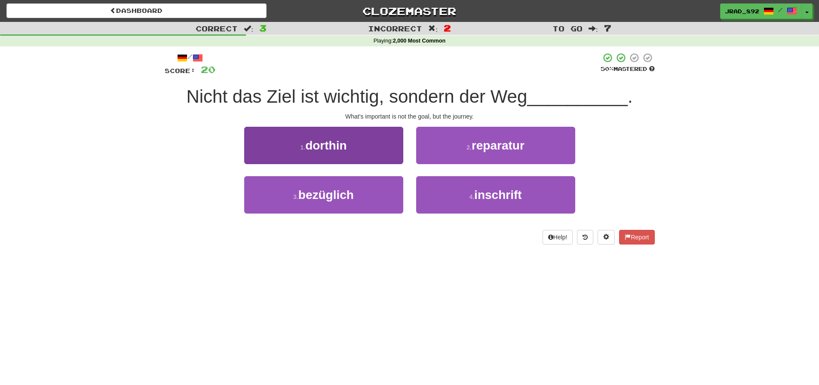
click at [348, 155] on button "1 . dorthin" at bounding box center [323, 145] width 159 height 37
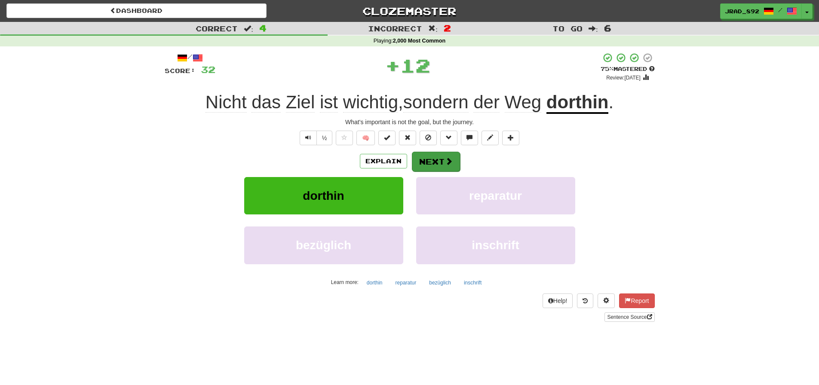
click at [443, 161] on button "Next" at bounding box center [436, 162] width 48 height 20
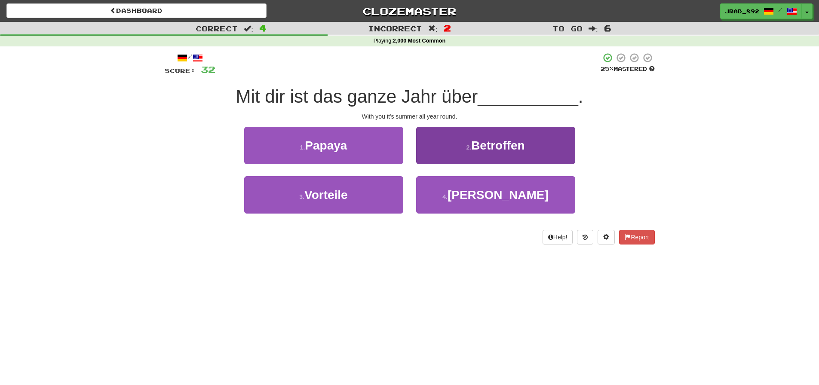
click at [479, 197] on span "[PERSON_NAME]" at bounding box center [498, 194] width 101 height 13
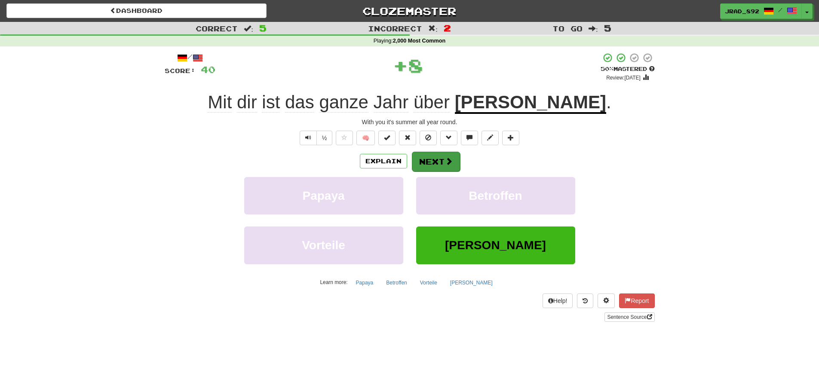
click at [437, 160] on button "Next" at bounding box center [436, 162] width 48 height 20
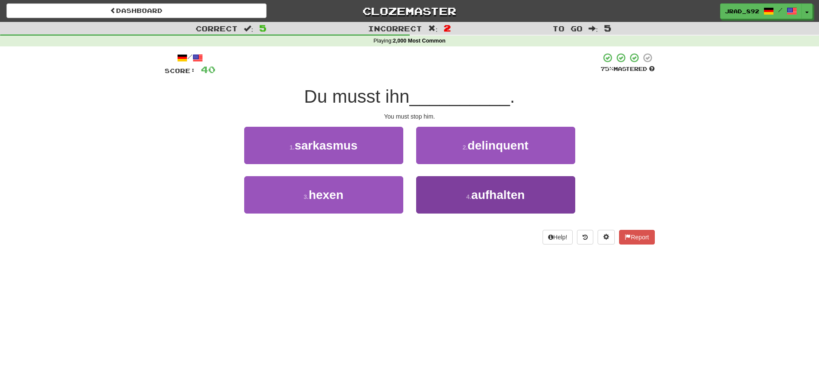
click at [483, 201] on button "4 . aufhalten" at bounding box center [495, 194] width 159 height 37
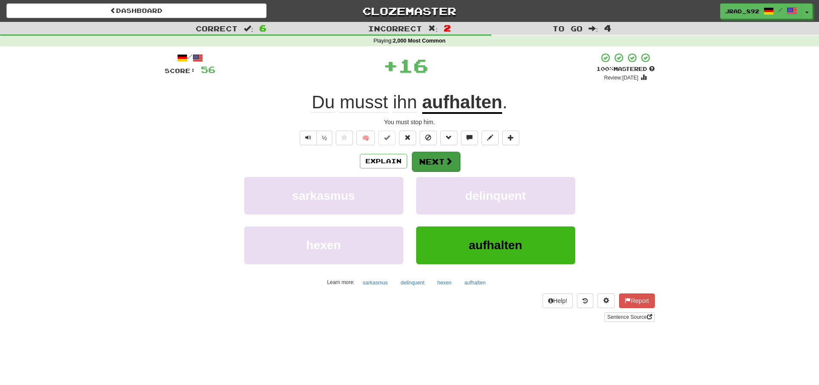
click at [437, 157] on button "Next" at bounding box center [436, 162] width 48 height 20
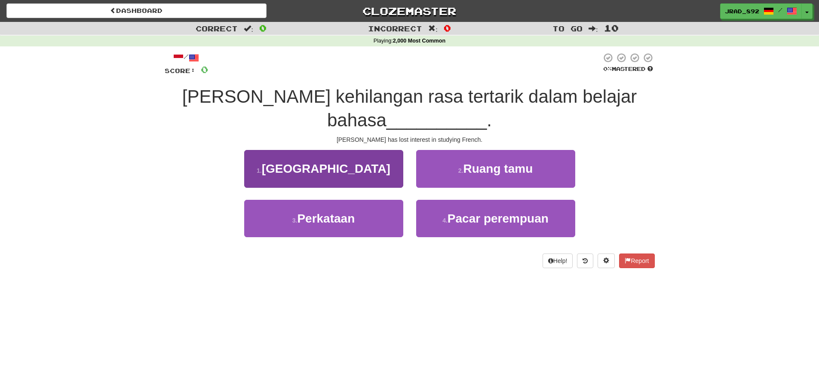
click at [338, 159] on button "1 . Perancis" at bounding box center [323, 168] width 159 height 37
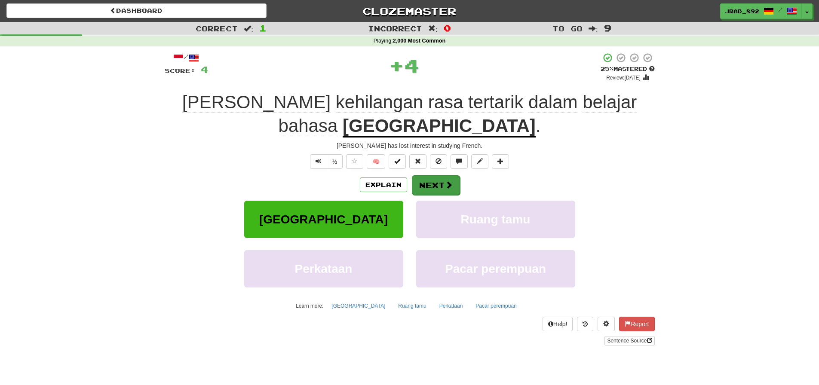
click at [443, 175] on button "Next" at bounding box center [436, 185] width 48 height 20
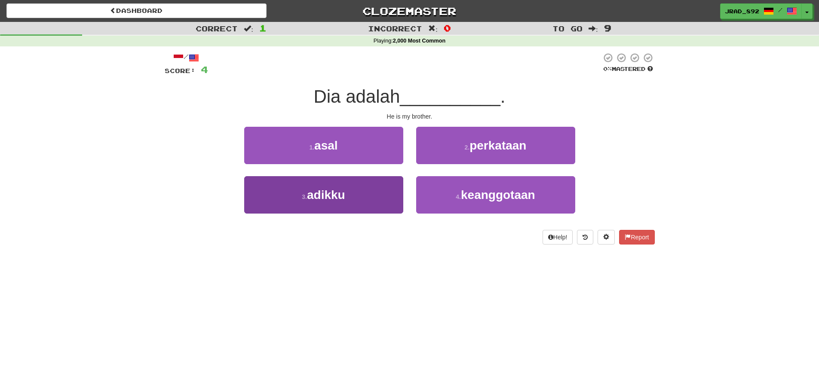
click at [372, 204] on button "3 . adikku" at bounding box center [323, 194] width 159 height 37
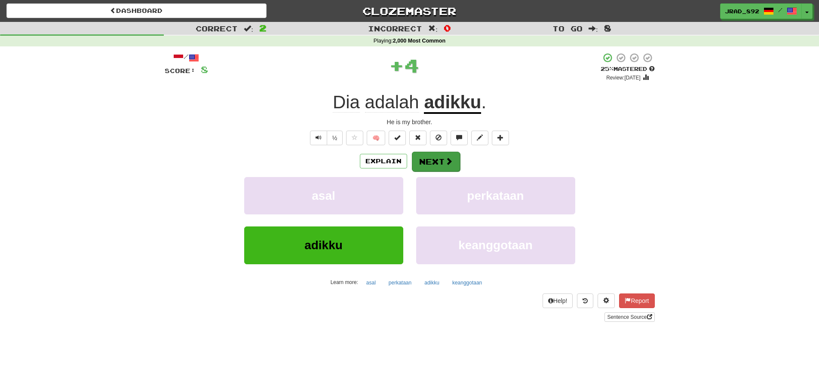
click at [427, 163] on button "Next" at bounding box center [436, 162] width 48 height 20
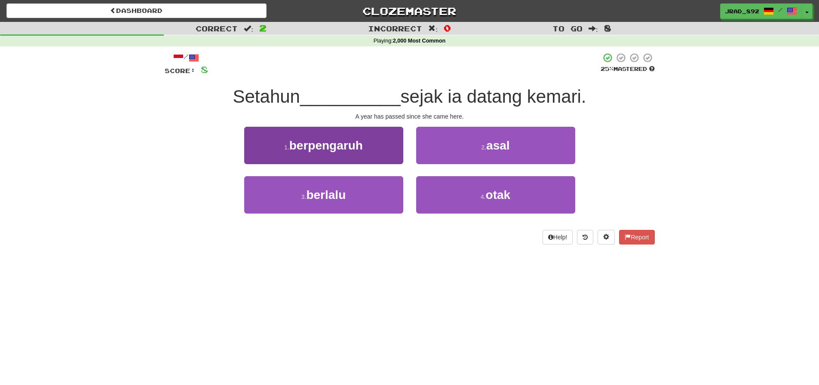
drag, startPoint x: 360, startPoint y: 206, endPoint x: 370, endPoint y: 205, distance: 10.4
click at [360, 206] on button "3 . berlalu" at bounding box center [323, 194] width 159 height 37
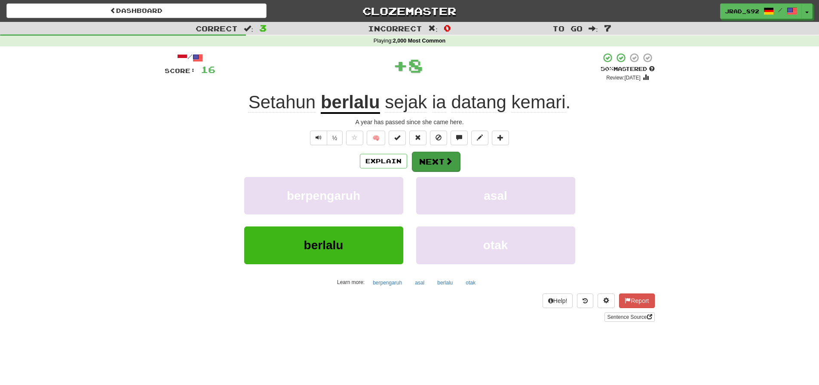
click at [431, 164] on button "Next" at bounding box center [436, 162] width 48 height 20
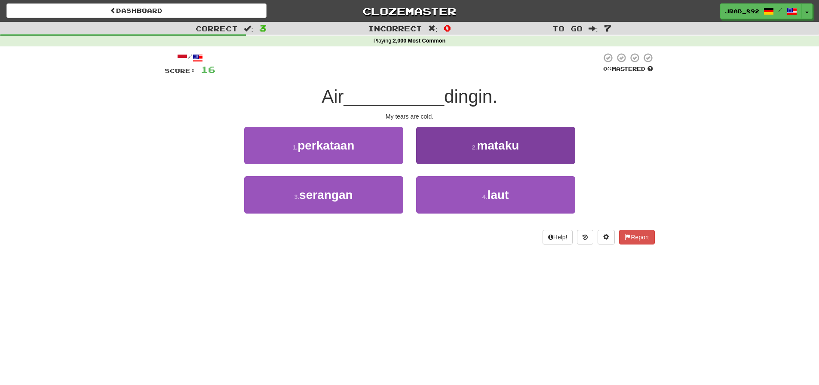
click at [491, 156] on button "2 . mataku" at bounding box center [495, 145] width 159 height 37
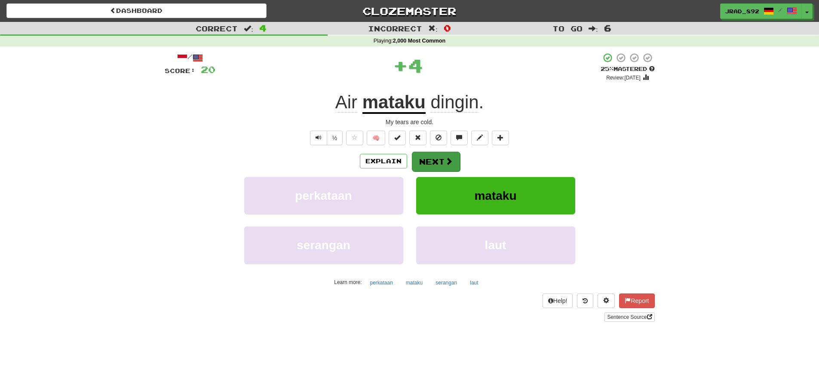
click at [442, 157] on button "Next" at bounding box center [436, 162] width 48 height 20
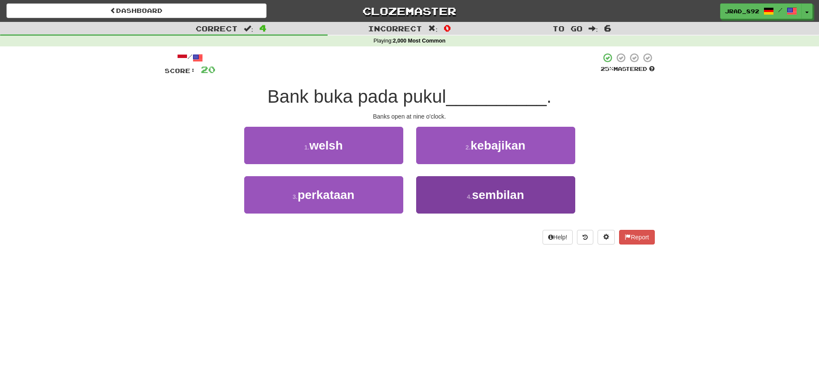
click at [507, 194] on span "sembilan" at bounding box center [498, 194] width 52 height 13
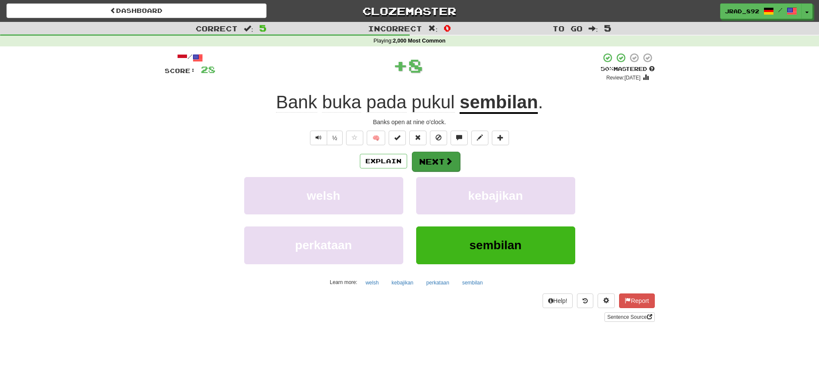
click at [440, 157] on button "Next" at bounding box center [436, 162] width 48 height 20
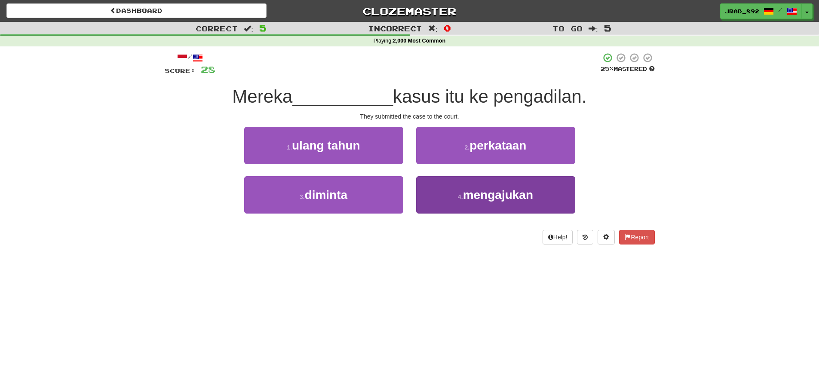
click at [478, 197] on span "mengajukan" at bounding box center [498, 194] width 70 height 13
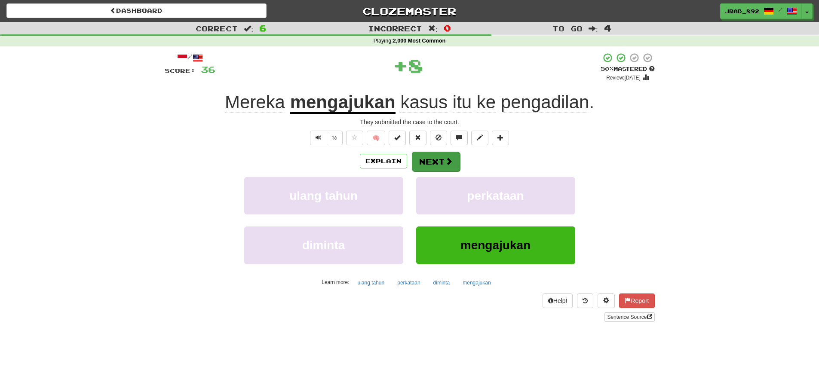
click at [435, 158] on button "Next" at bounding box center [436, 162] width 48 height 20
